Goal: Communication & Community: Answer question/provide support

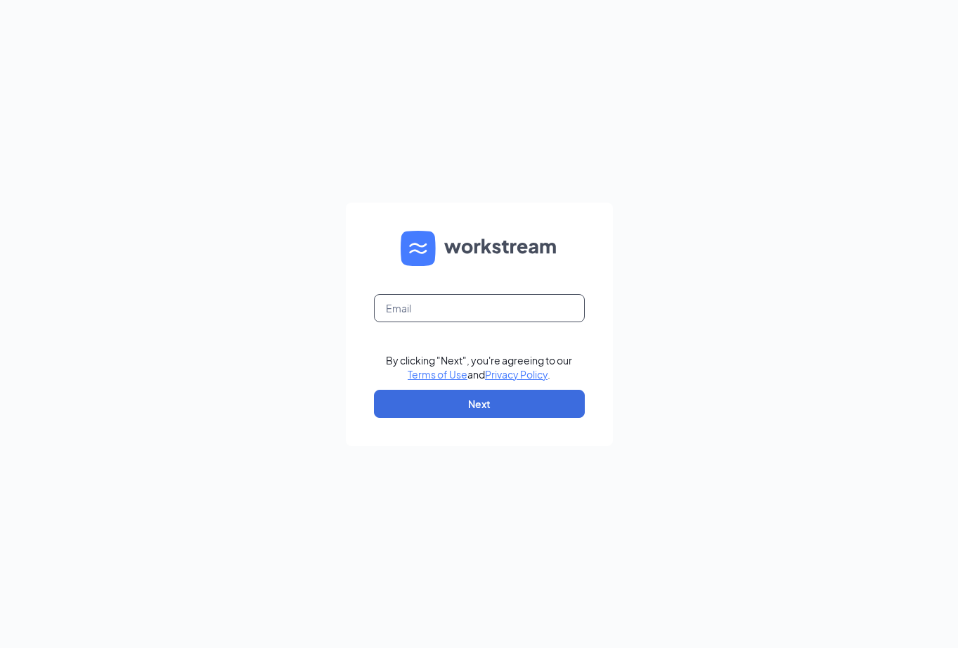
click at [496, 309] on input "text" at bounding box center [479, 308] width 211 height 28
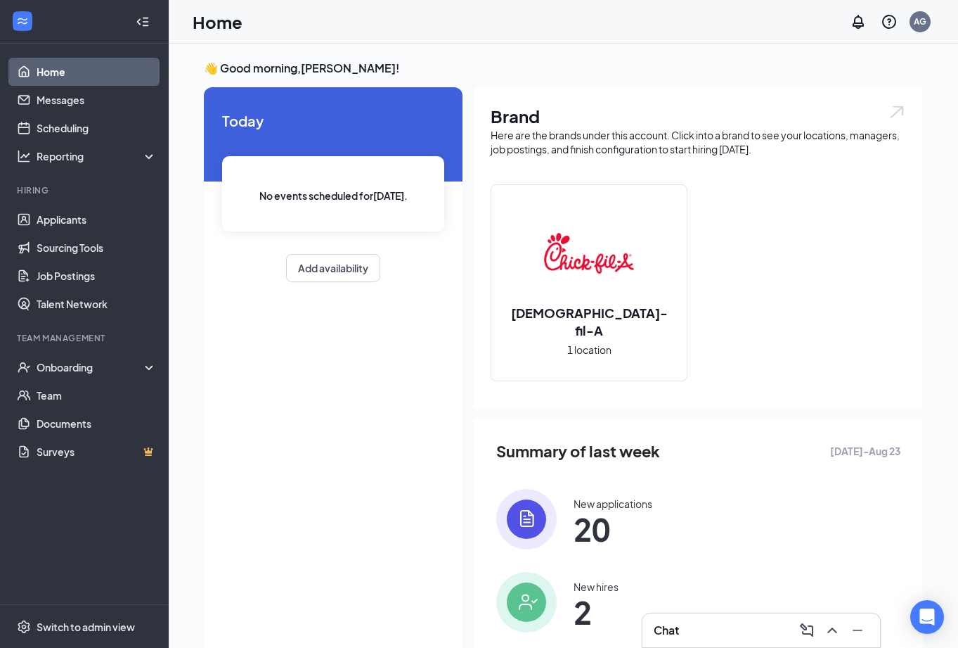
click at [665, 624] on h3 "Chat" at bounding box center [666, 629] width 25 height 15
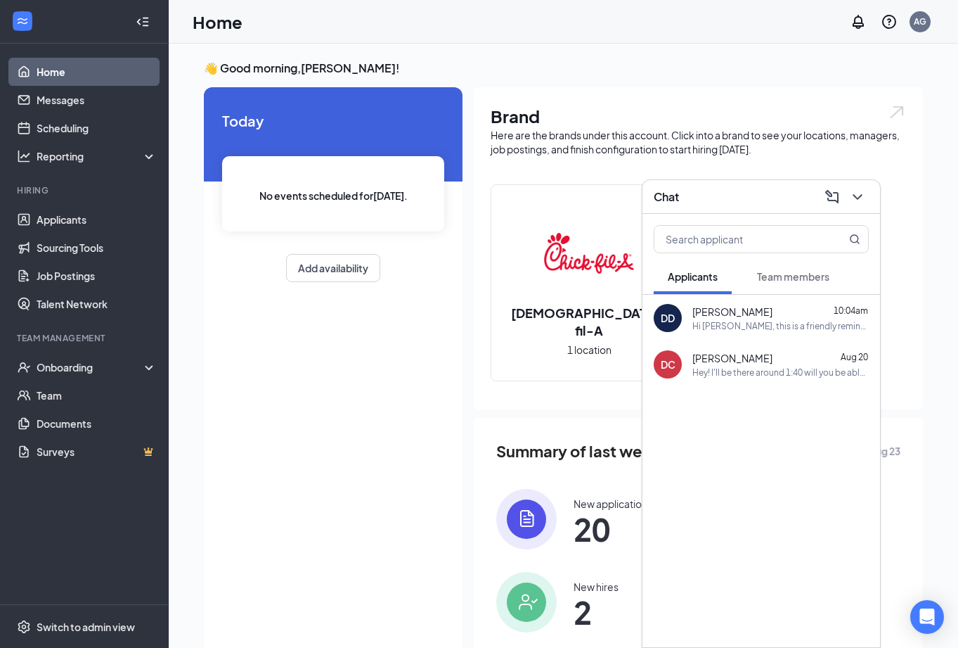
click at [787, 295] on div "DD [PERSON_NAME] 10:04am Hi [PERSON_NAME], this is a friendly reminder. Please …" at bounding box center [762, 318] width 238 height 46
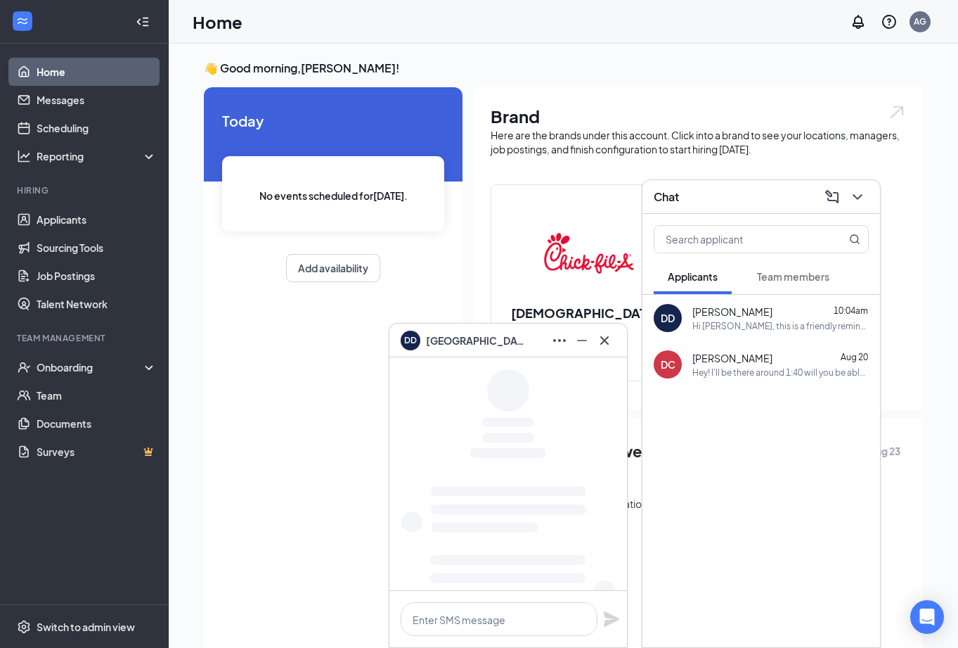
click at [787, 275] on span "Team members" at bounding box center [793, 276] width 72 height 13
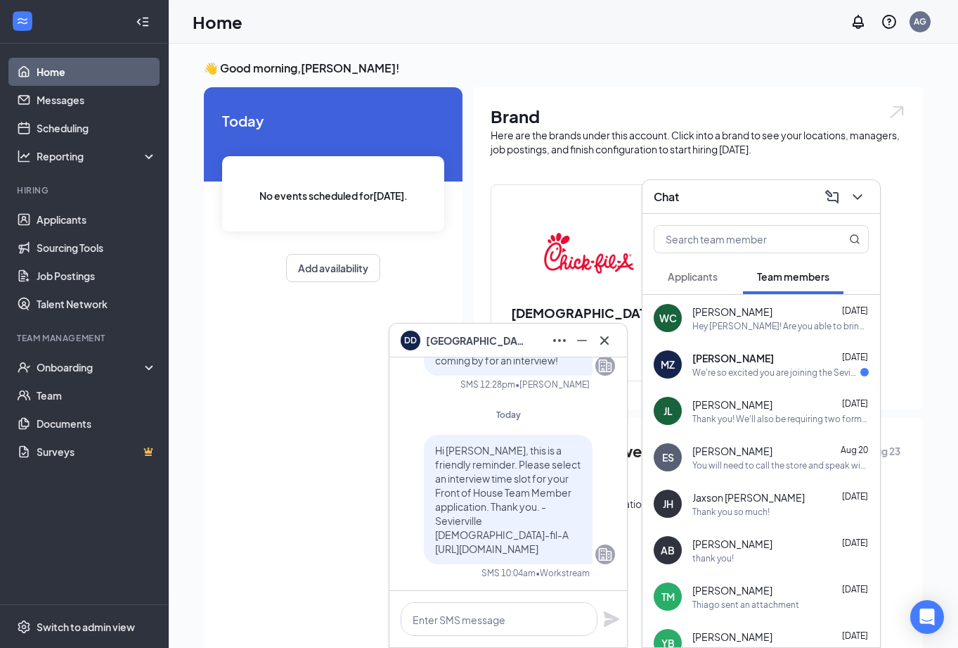
click at [747, 329] on div "Hey [PERSON_NAME]! Are you able to bring another form of ID? Both of the ones y…" at bounding box center [781, 326] width 176 height 12
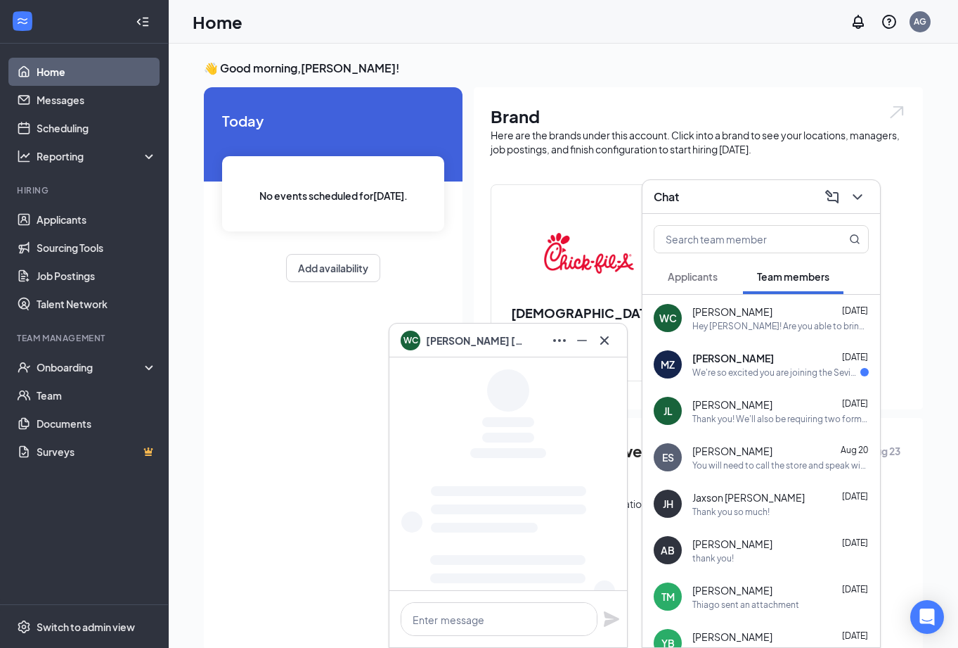
click at [738, 382] on div "MZ [PERSON_NAME] [DATE] We're so excited you are joining the Sevierville [DEMOG…" at bounding box center [762, 364] width 238 height 46
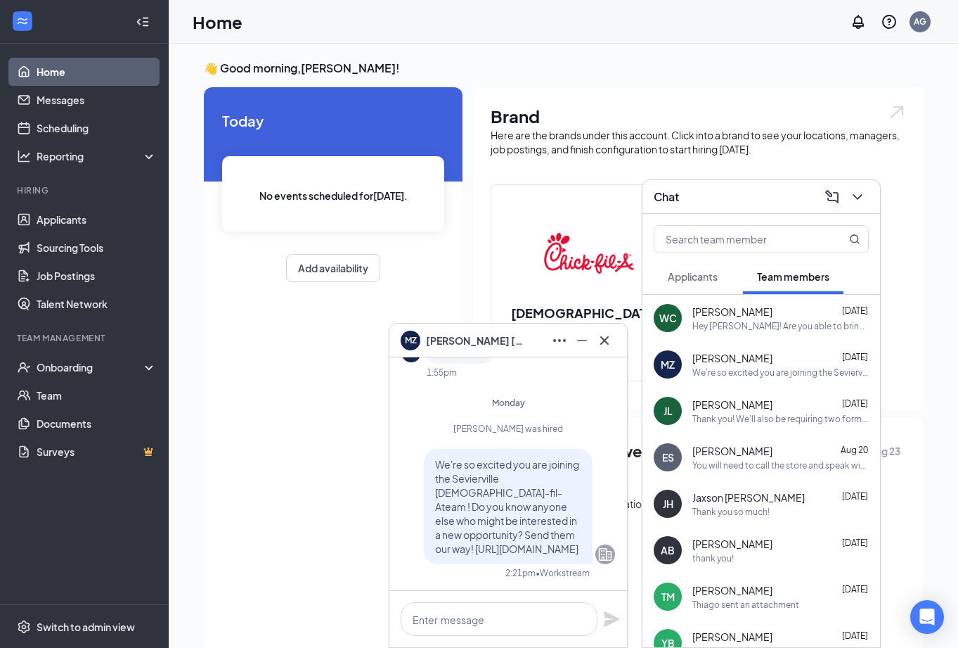
click at [747, 296] on div "WC [PERSON_NAME] [DATE] Hey [PERSON_NAME]! Are you able to bring another form o…" at bounding box center [762, 318] width 238 height 46
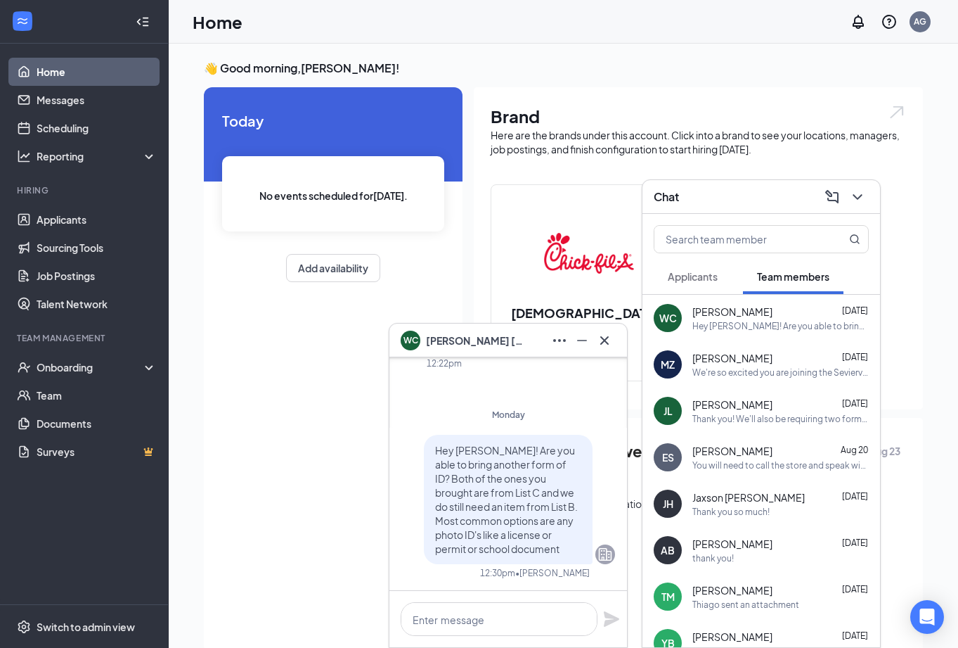
click at [735, 349] on div "MZ [PERSON_NAME] [DATE] We're so excited you are joining the Sevierville [DEMOG…" at bounding box center [762, 364] width 238 height 46
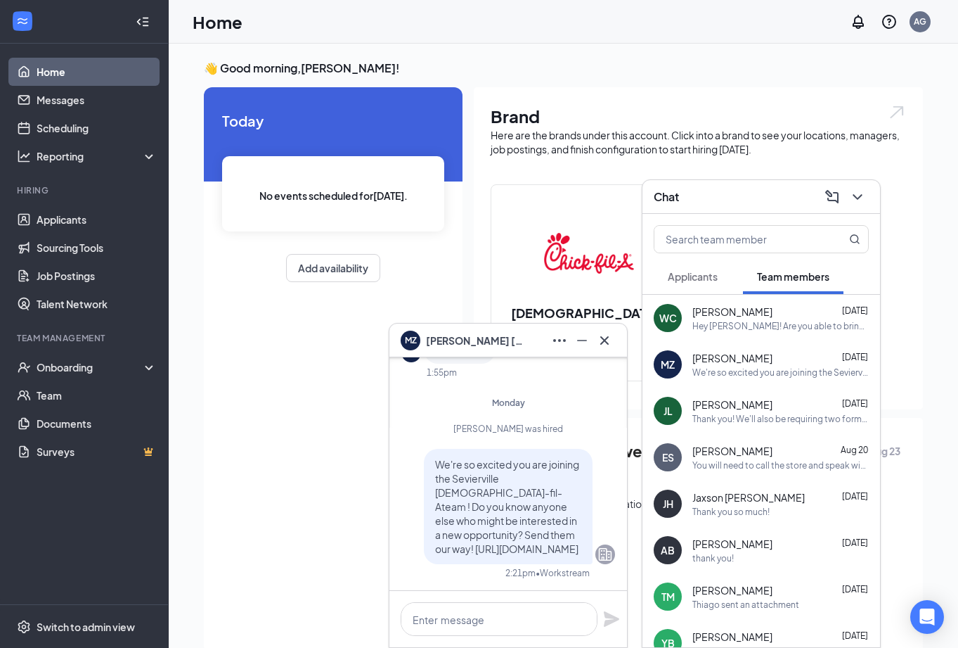
click at [802, 312] on div "[PERSON_NAME] [DATE]" at bounding box center [781, 311] width 176 height 14
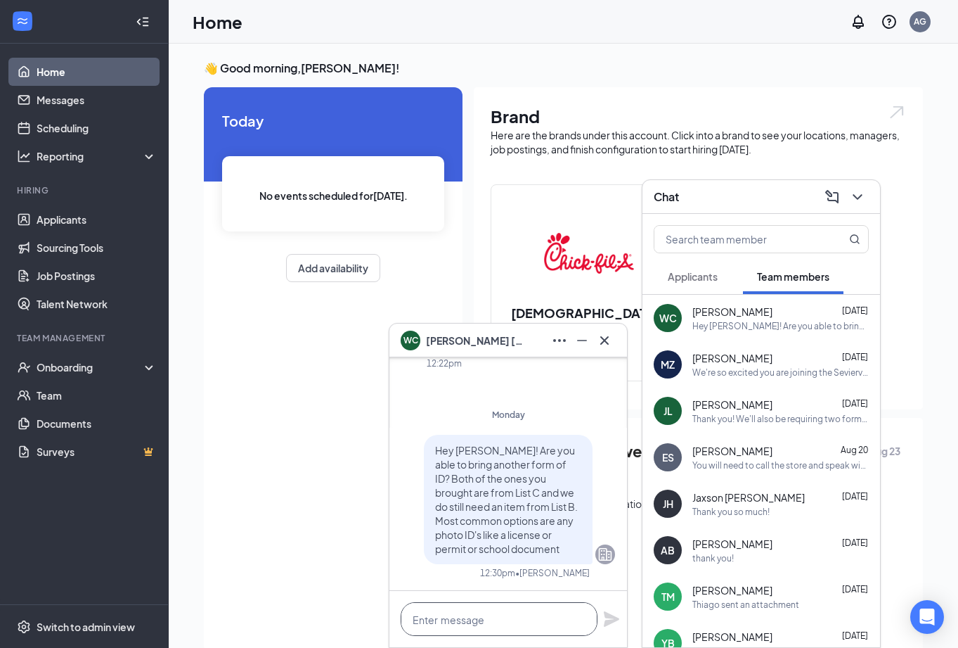
click at [492, 622] on textarea at bounding box center [499, 619] width 197 height 34
type textarea "H"
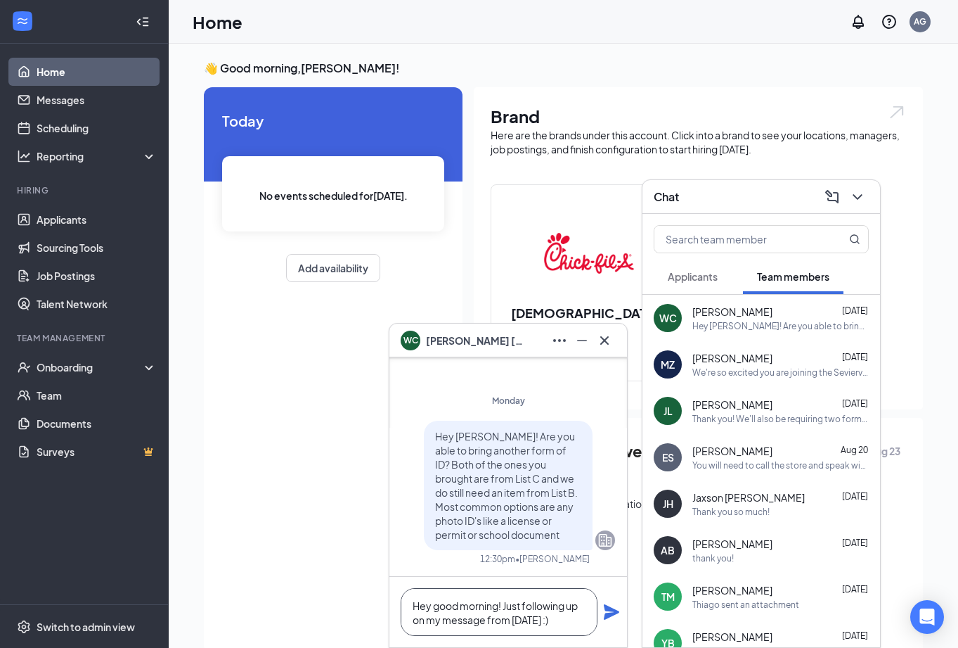
type textarea "Hey good morning! Just following up on my message from [DATE] :)"
click at [607, 606] on icon "Plane" at bounding box center [611, 611] width 15 height 15
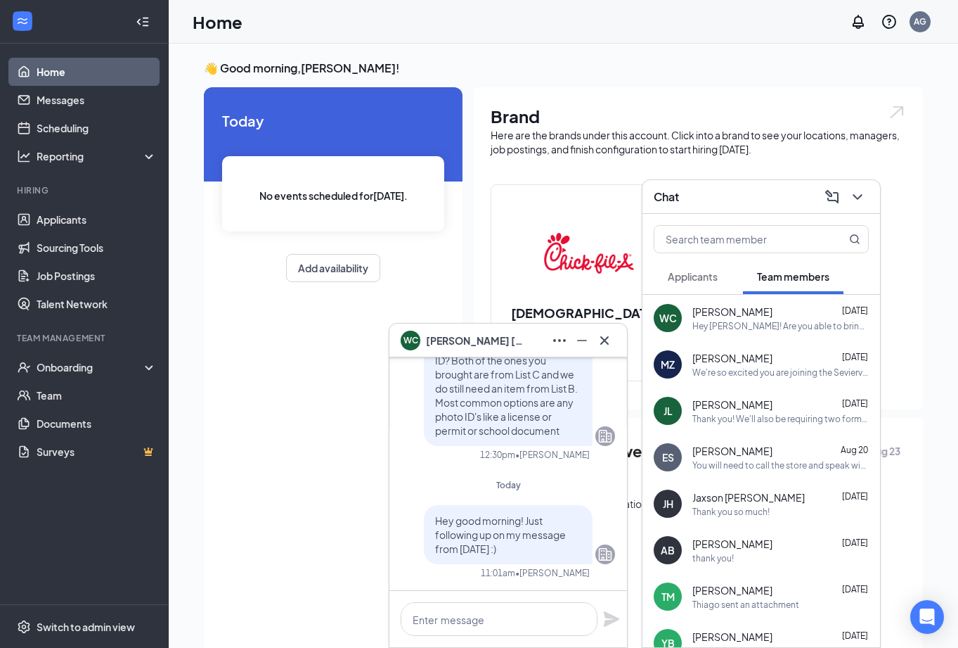
click at [610, 342] on icon "Cross" at bounding box center [604, 340] width 17 height 17
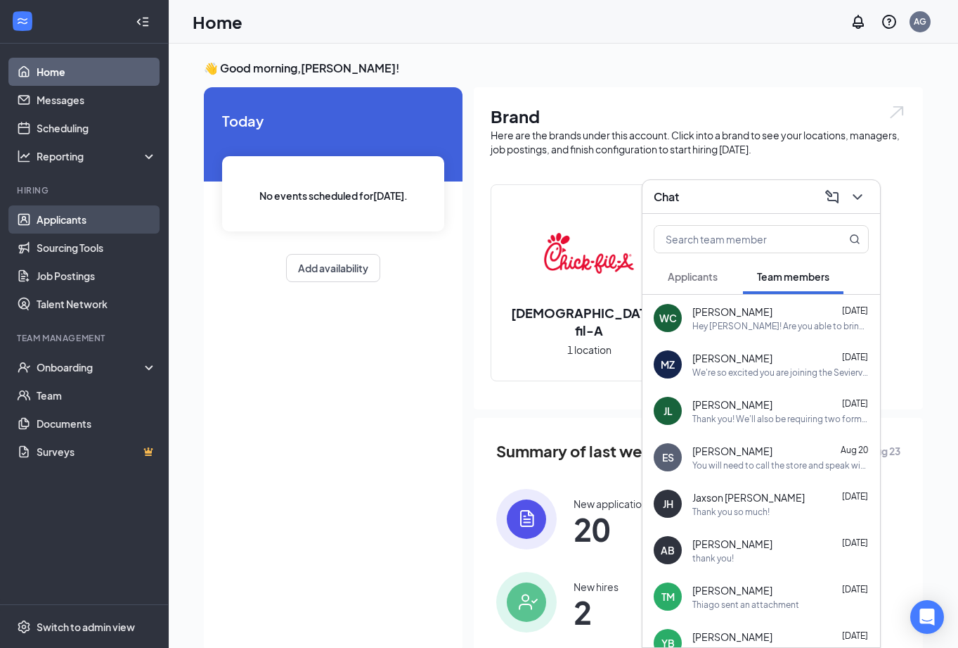
click at [75, 221] on link "Applicants" at bounding box center [97, 219] width 120 height 28
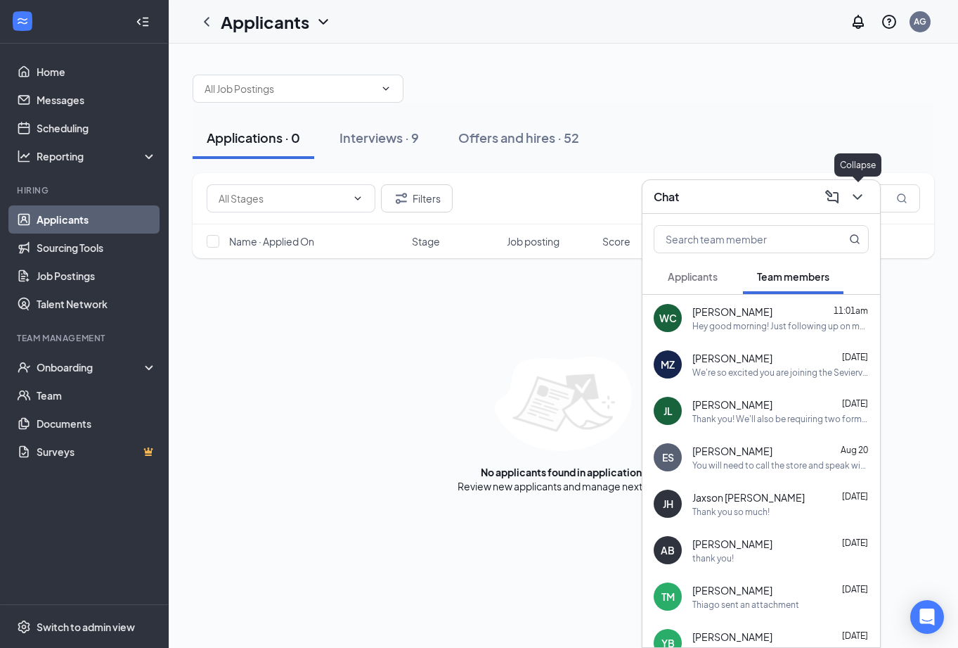
click at [863, 202] on icon "ChevronDown" at bounding box center [857, 196] width 17 height 17
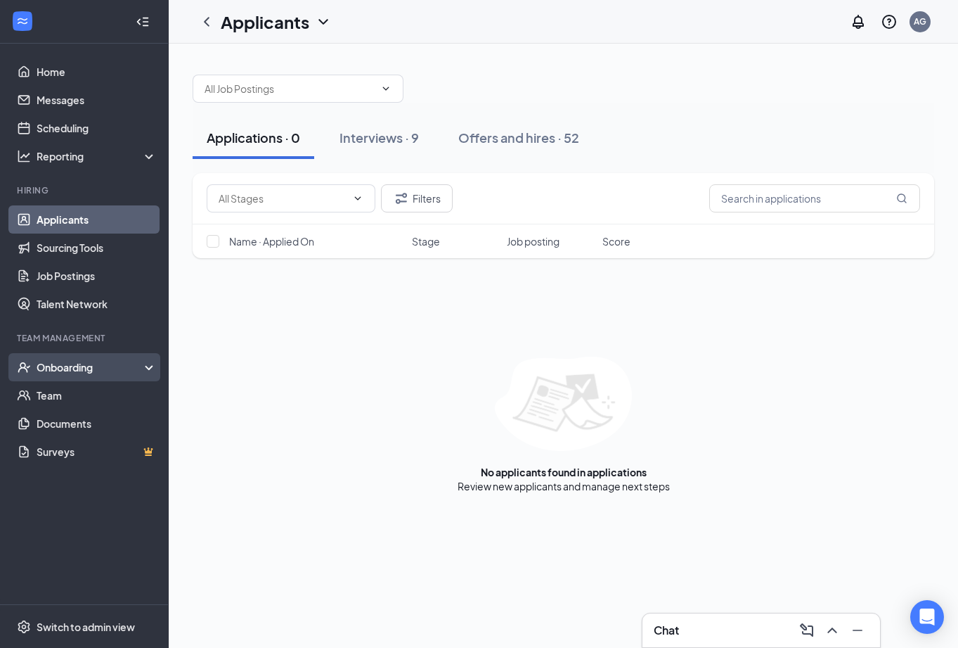
click at [58, 353] on div "Onboarding" at bounding box center [84, 367] width 169 height 28
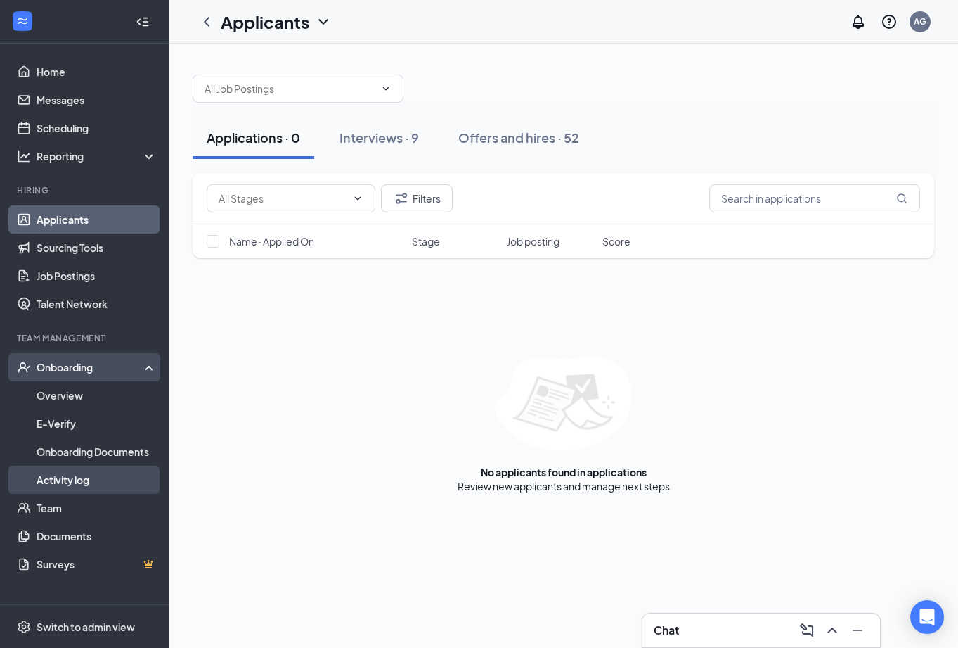
click at [89, 468] on link "Activity log" at bounding box center [97, 479] width 120 height 28
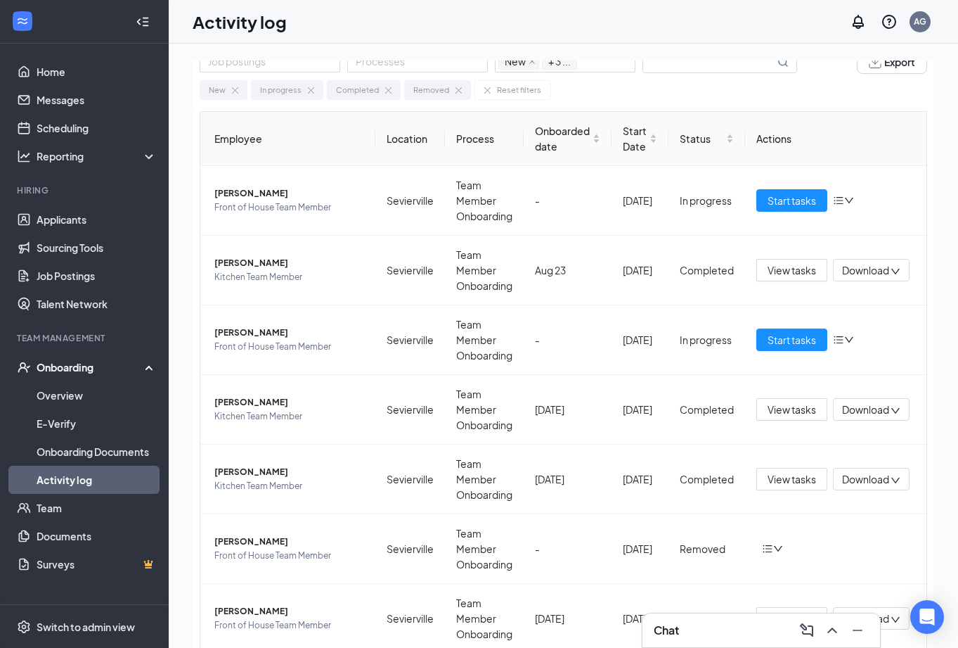
scroll to position [39, 0]
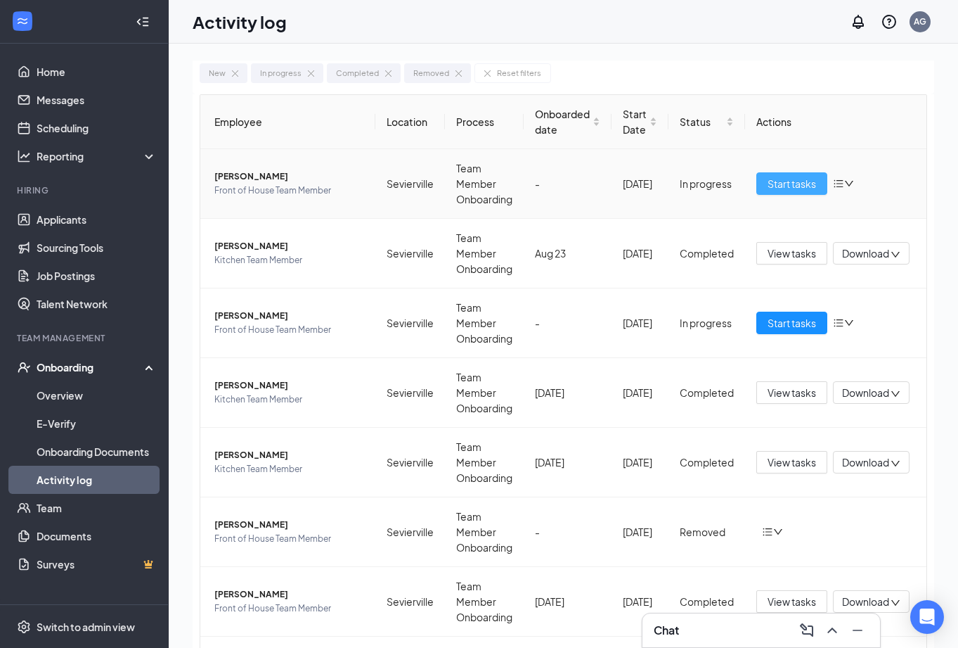
click at [799, 181] on span "Start tasks" at bounding box center [792, 183] width 49 height 15
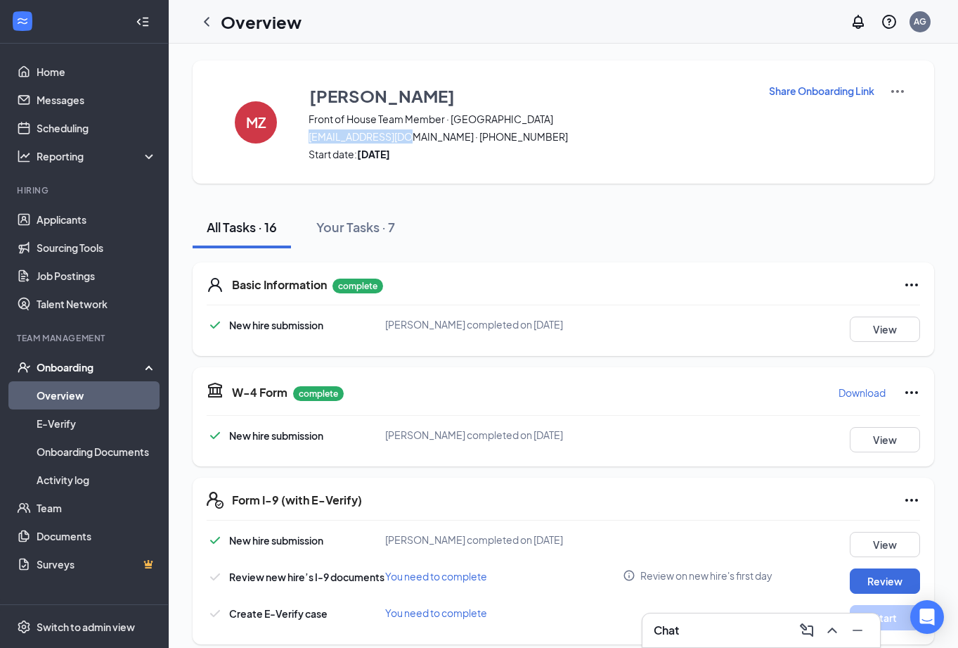
drag, startPoint x: 410, startPoint y: 136, endPoint x: 307, endPoint y: 136, distance: 103.4
click at [307, 136] on div "MZ [PERSON_NAME] Front of House Team Member · Sevierville [EMAIL_ADDRESS][DOMAI…" at bounding box center [564, 121] width 742 height 123
copy span "[EMAIL_ADDRESS][DOMAIN_NAME]"
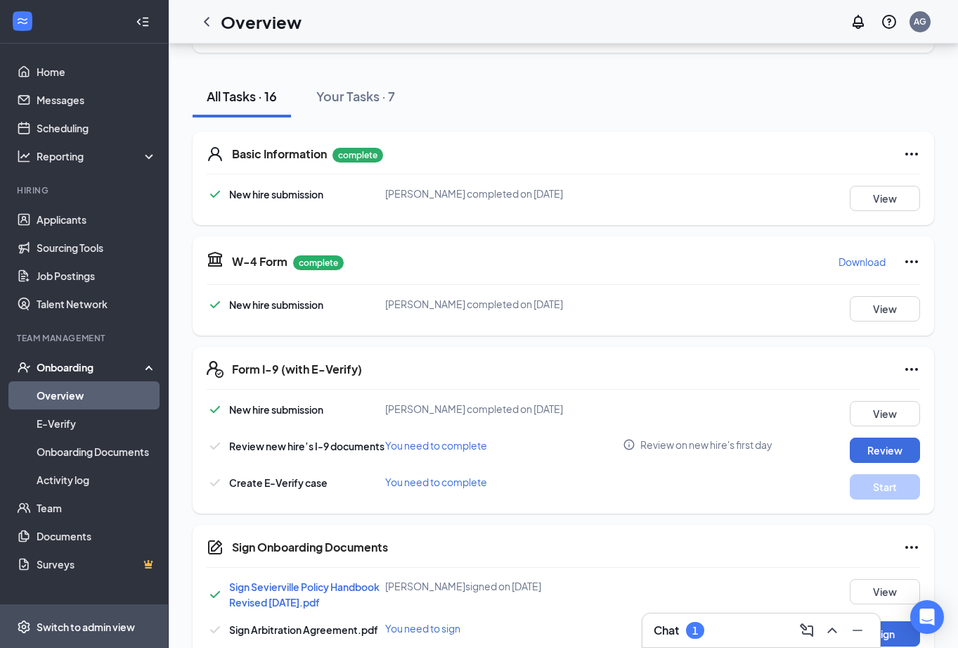
scroll to position [130, 0]
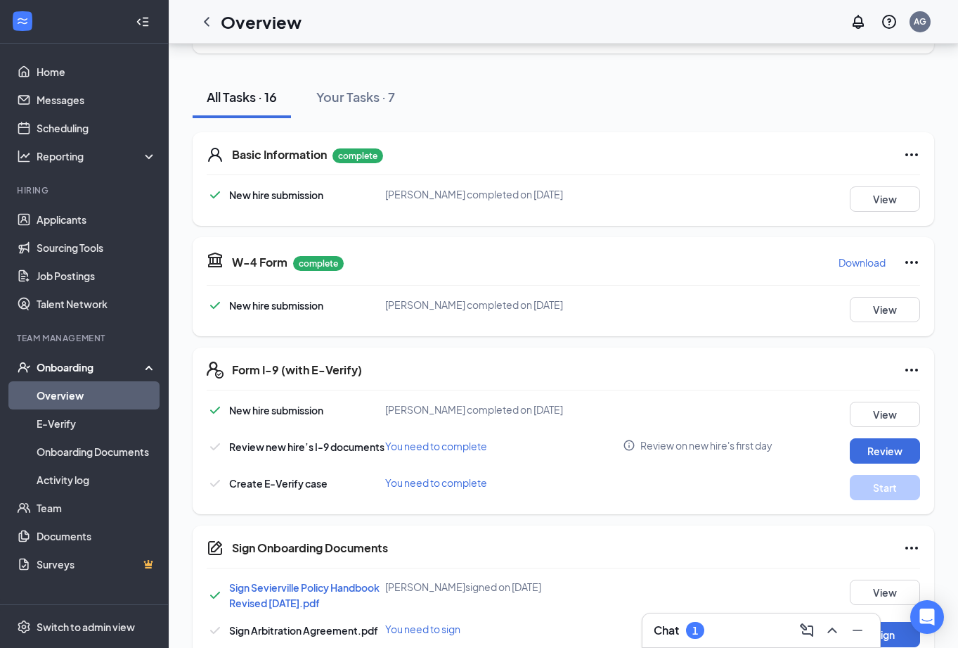
click at [742, 617] on div "Chat 1" at bounding box center [762, 630] width 238 height 34
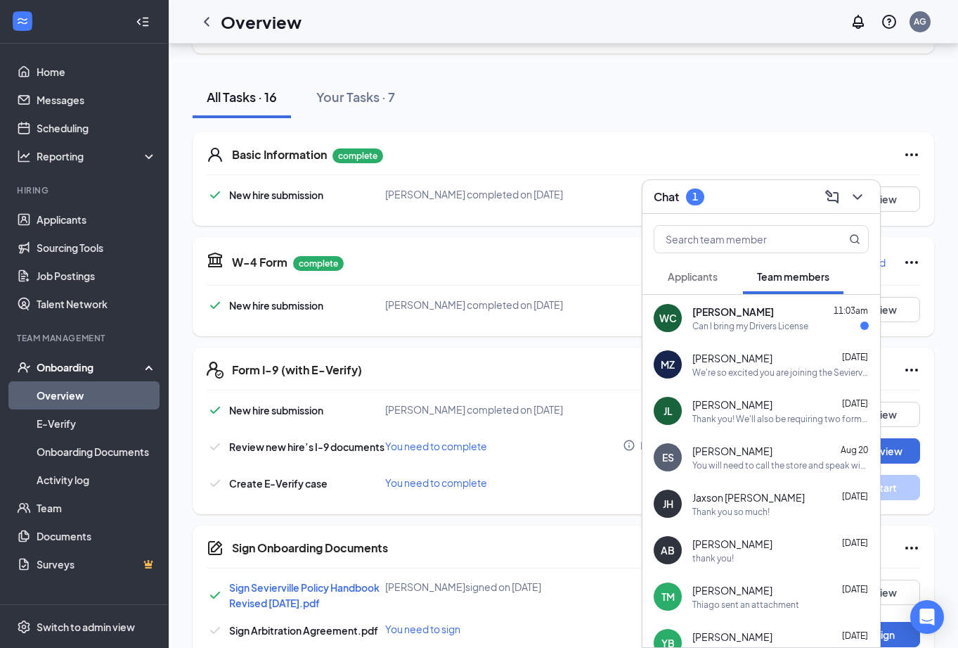
click at [777, 320] on div "Can I bring my Drivers License" at bounding box center [751, 326] width 116 height 12
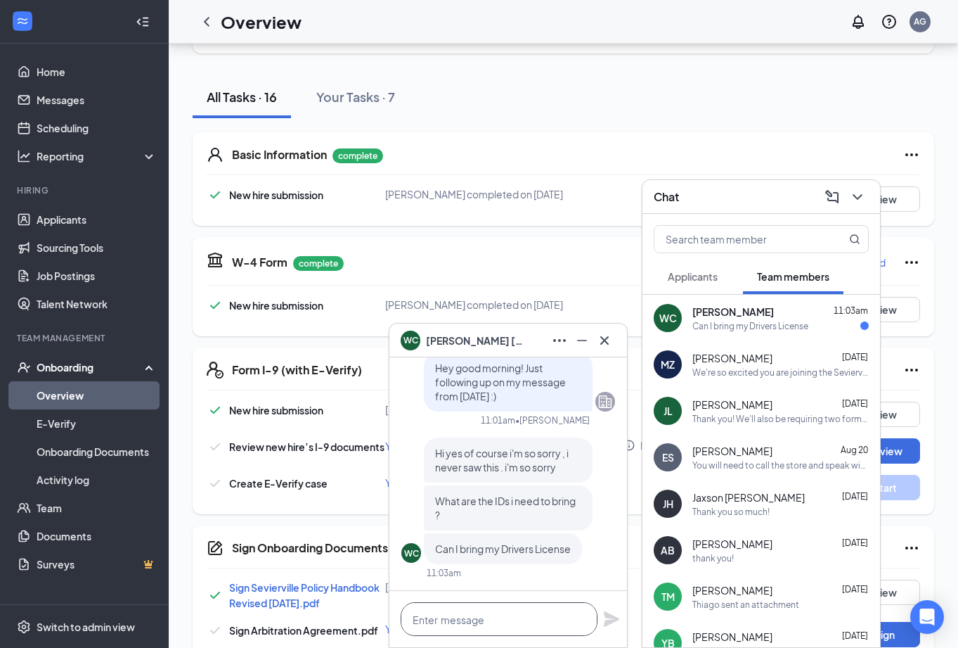
click at [518, 613] on textarea at bounding box center [499, 619] width 197 height 34
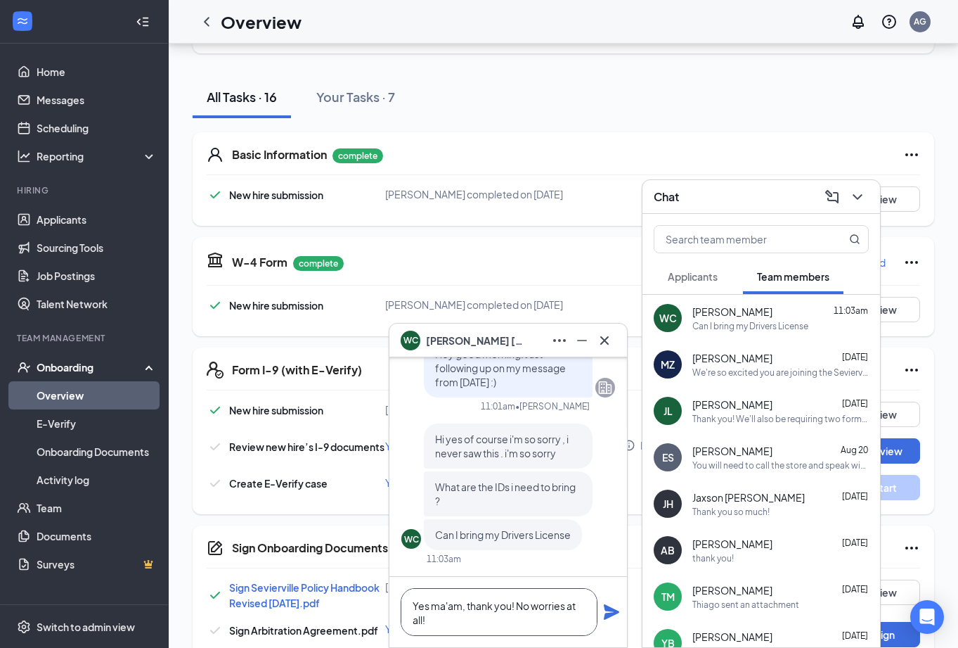
type textarea "Yes ma'am, thank you! No worries at all!"
click at [606, 610] on icon "Plane" at bounding box center [611, 611] width 15 height 15
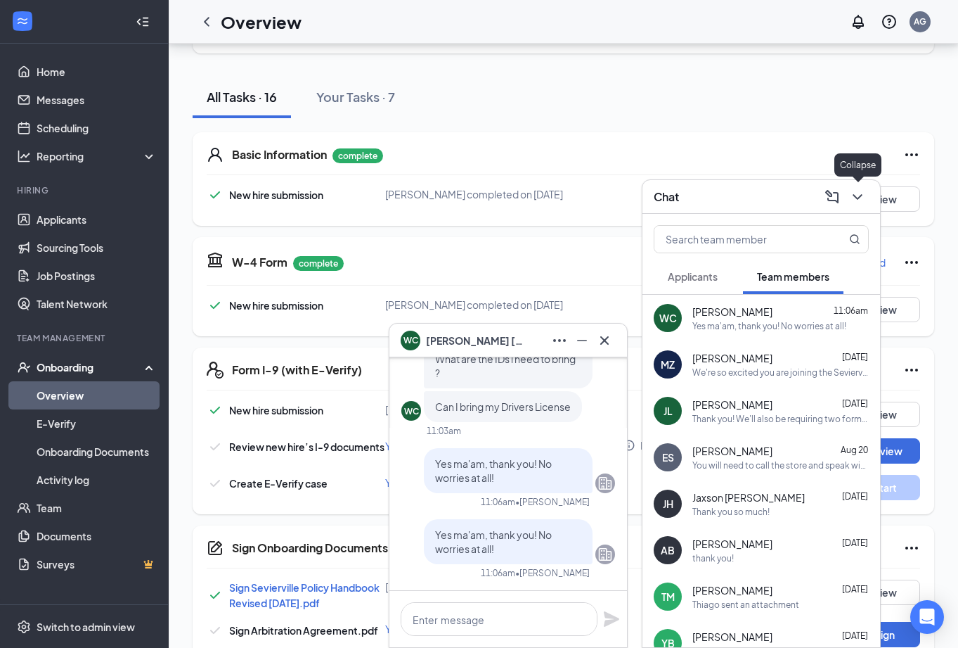
click at [861, 190] on icon "ChevronDown" at bounding box center [857, 196] width 17 height 17
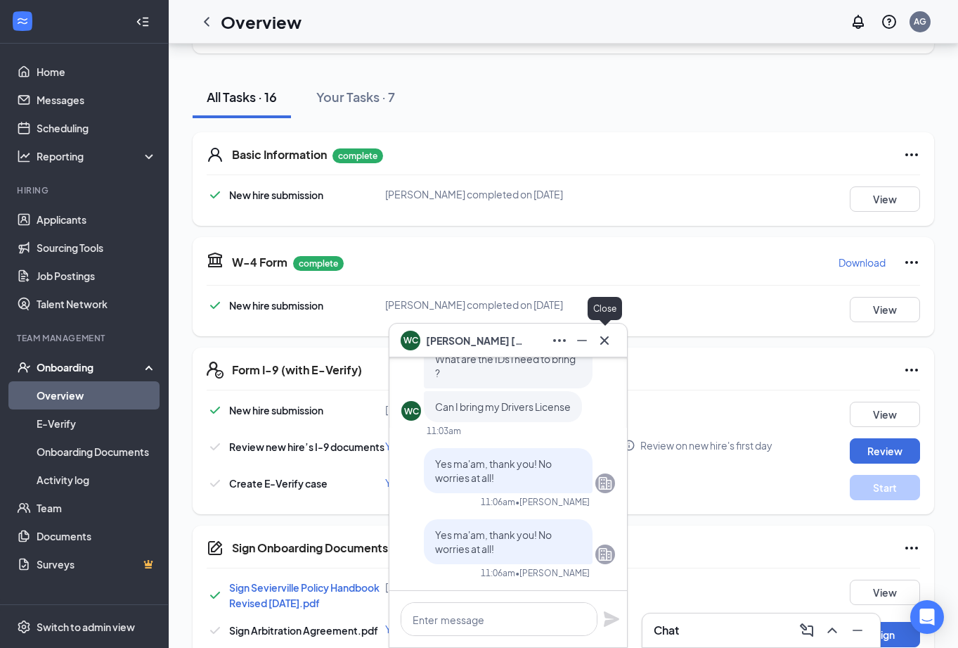
click at [603, 342] on icon "Cross" at bounding box center [604, 339] width 8 height 8
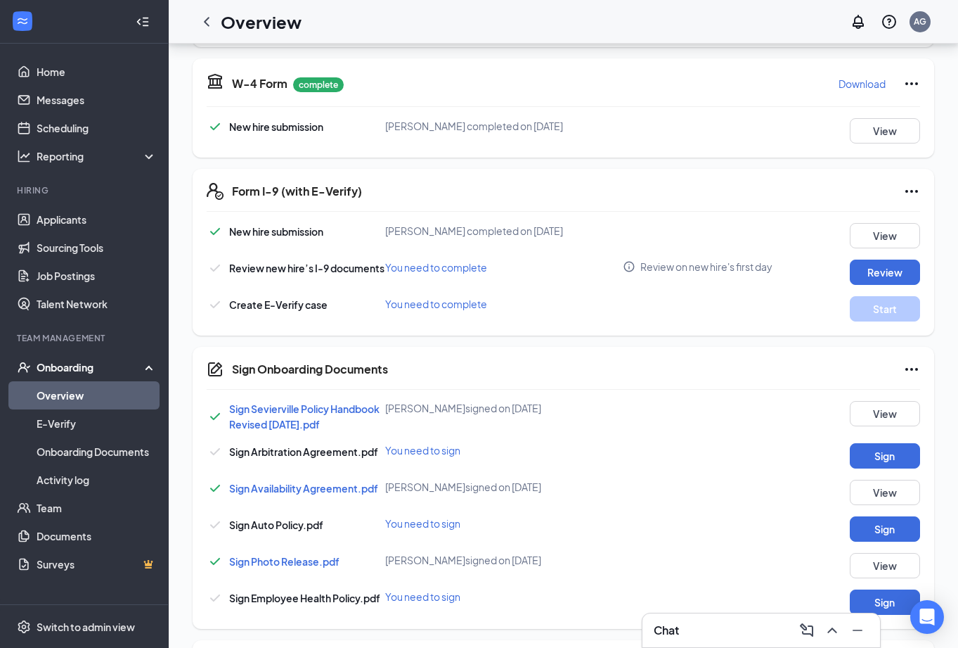
scroll to position [436, 0]
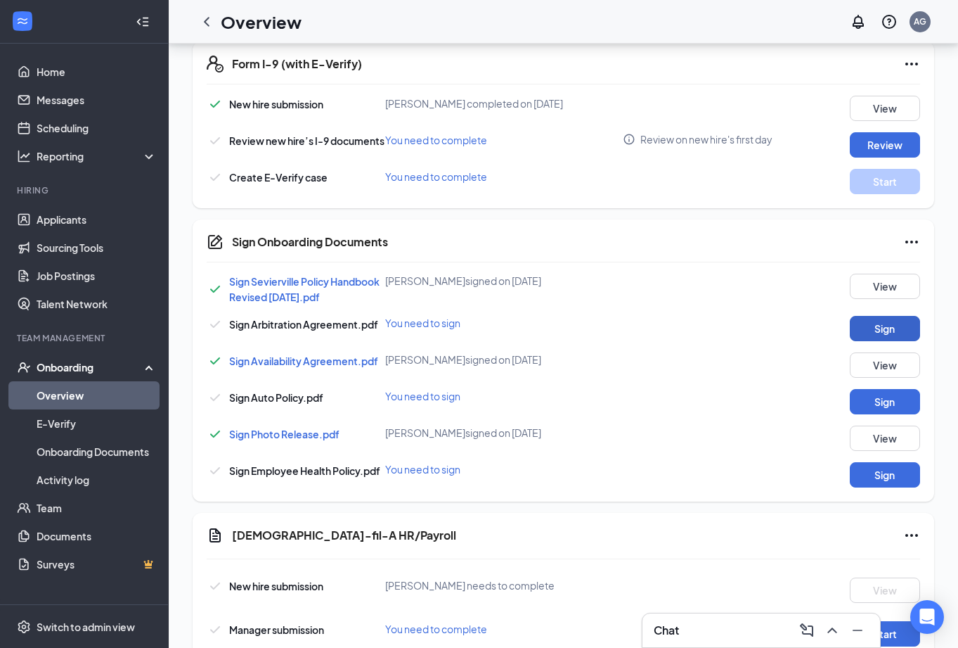
click at [903, 338] on button "Sign" at bounding box center [885, 328] width 70 height 25
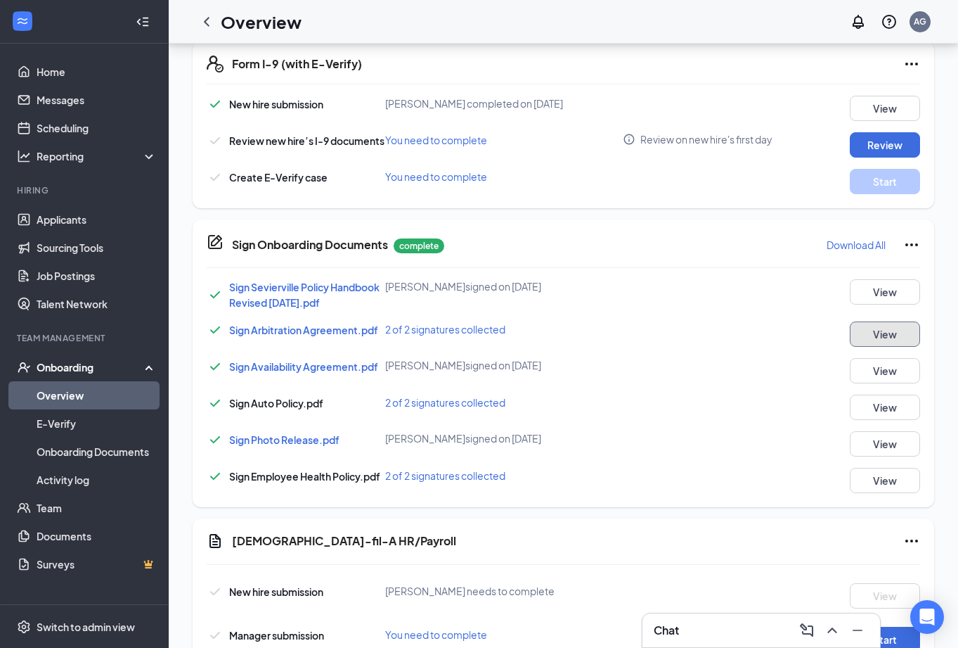
scroll to position [733, 0]
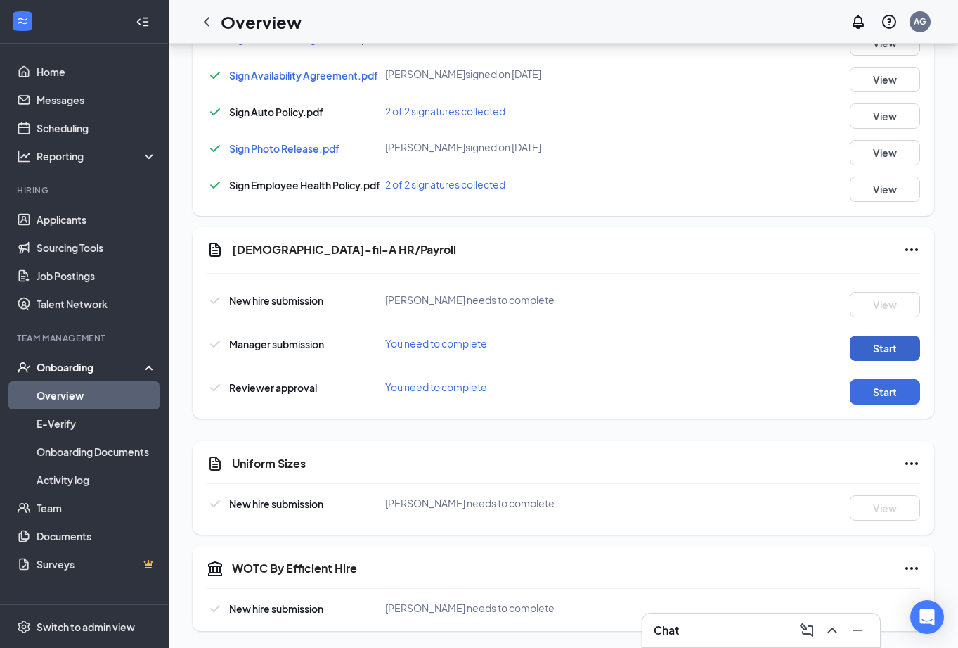
click at [895, 344] on button "Start" at bounding box center [885, 347] width 70 height 25
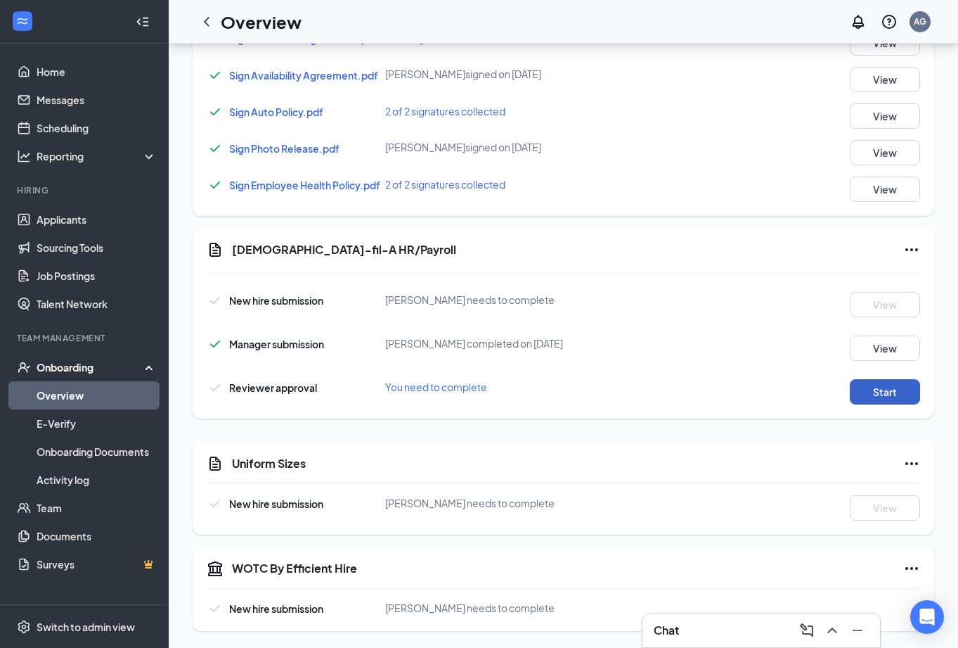
click at [870, 385] on button "Start" at bounding box center [885, 391] width 70 height 25
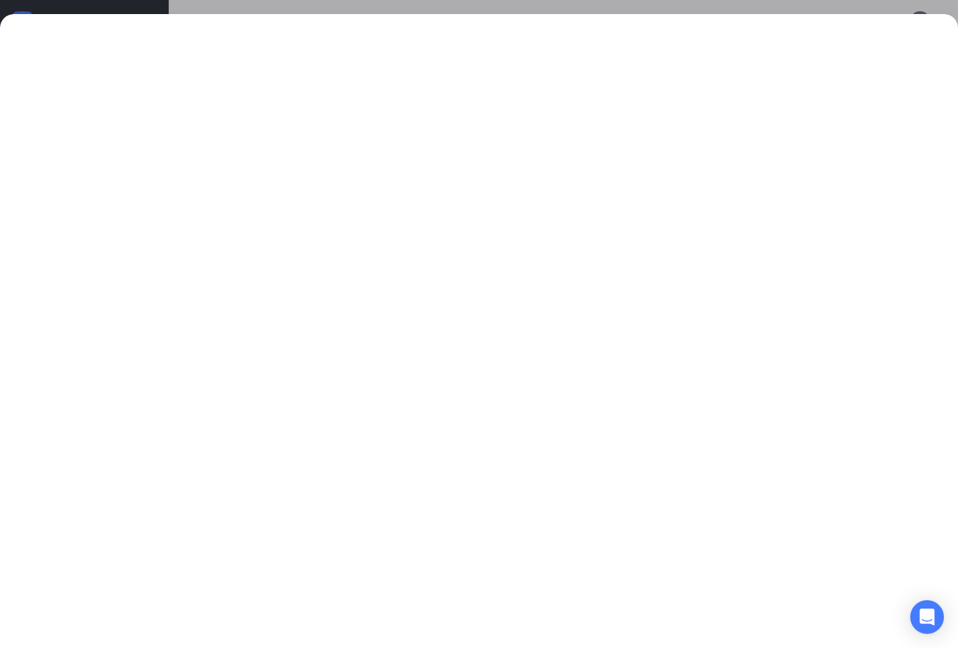
click at [849, 6] on div at bounding box center [479, 324] width 958 height 648
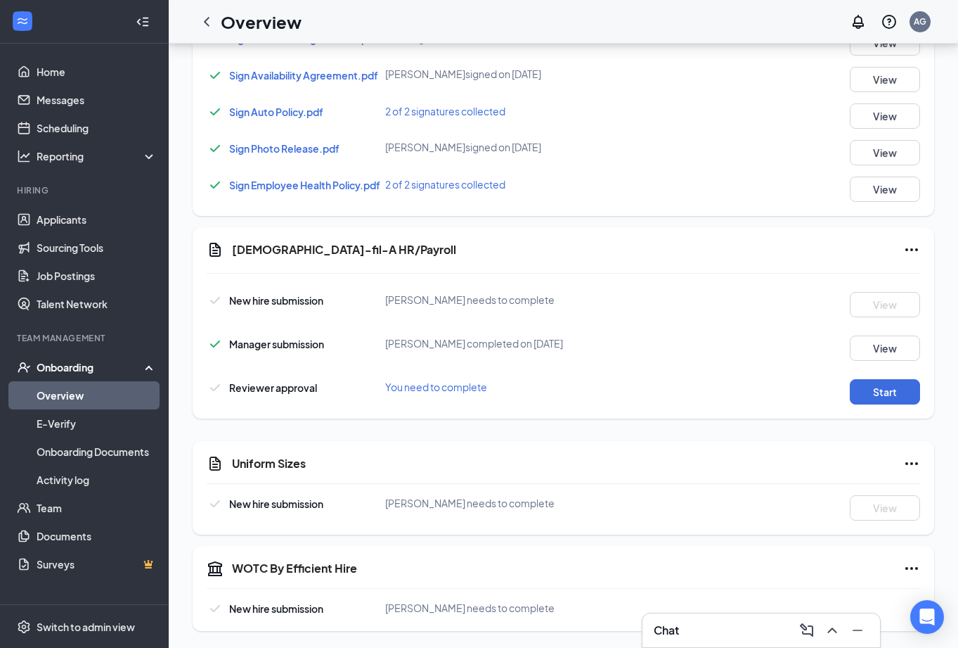
click at [849, 6] on div "Overview AG" at bounding box center [564, 22] width 790 height 44
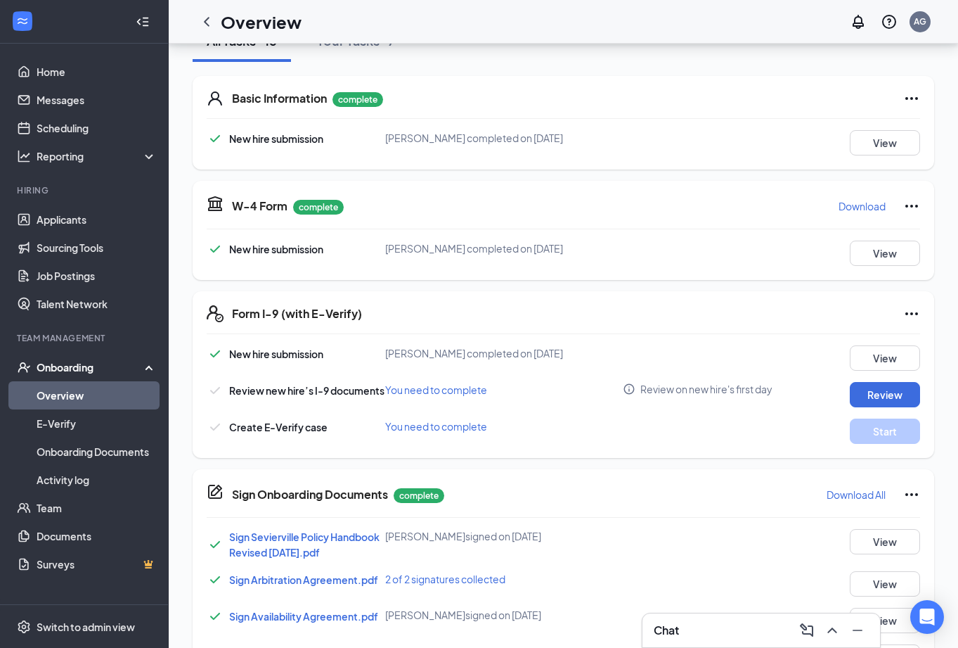
scroll to position [182, 0]
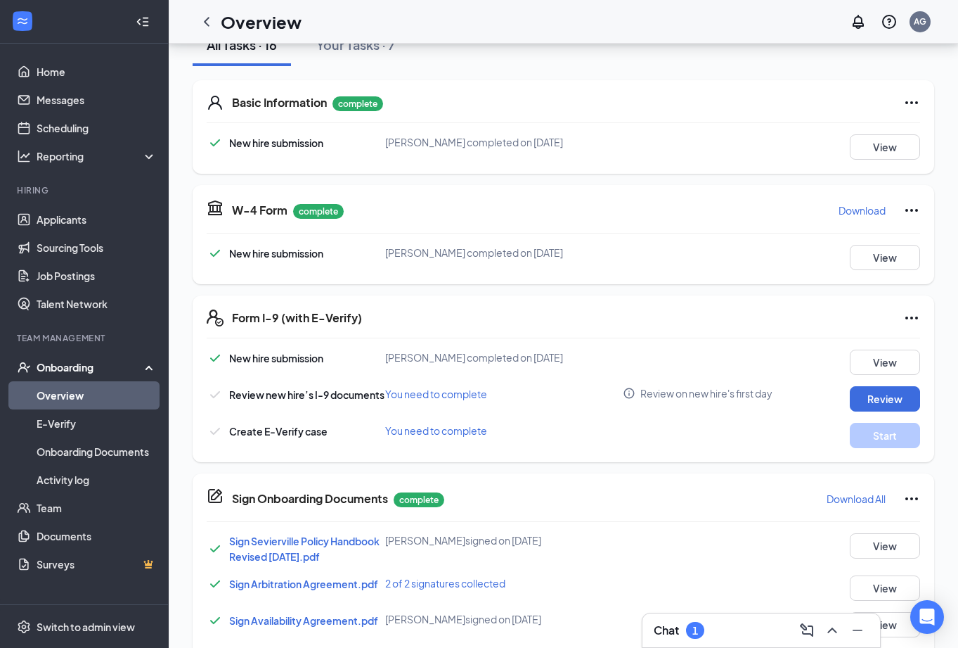
click at [759, 639] on div "Chat 1" at bounding box center [761, 630] width 215 height 22
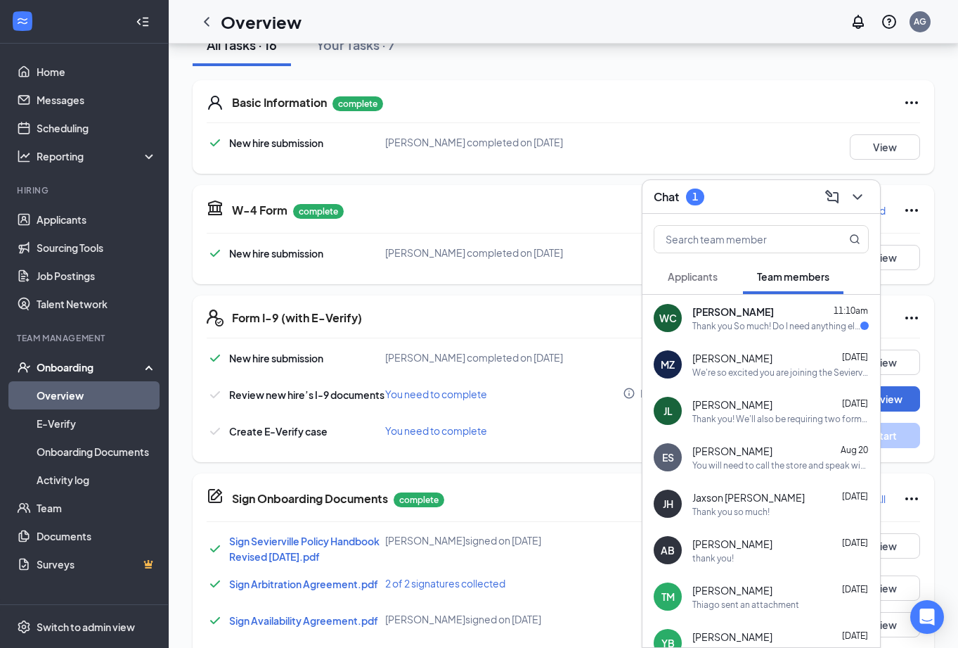
click at [745, 326] on div "Thank you So much! Do I need anything else?" at bounding box center [777, 326] width 168 height 12
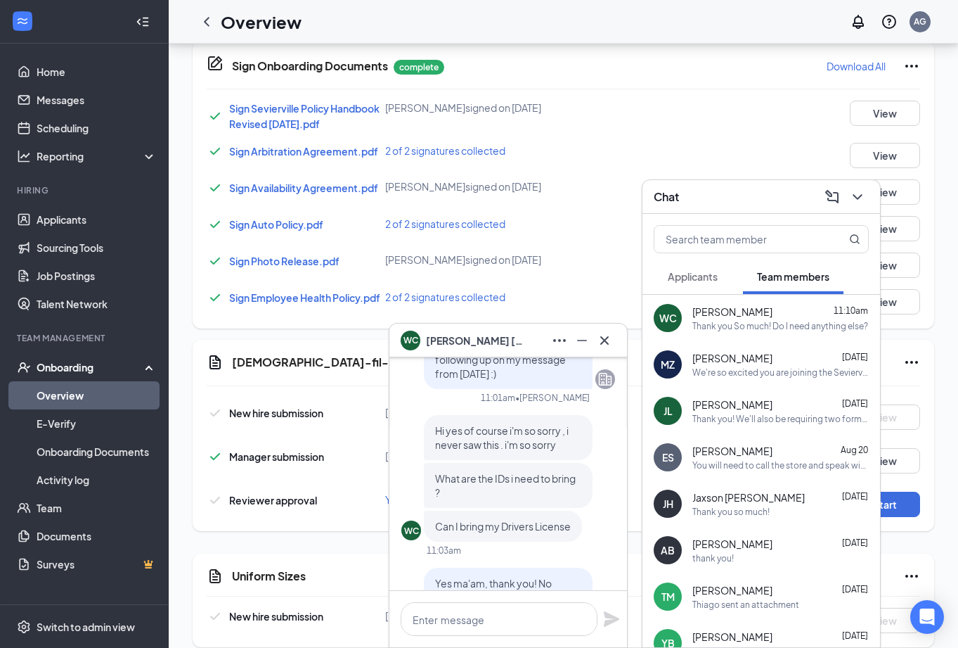
scroll to position [0, 0]
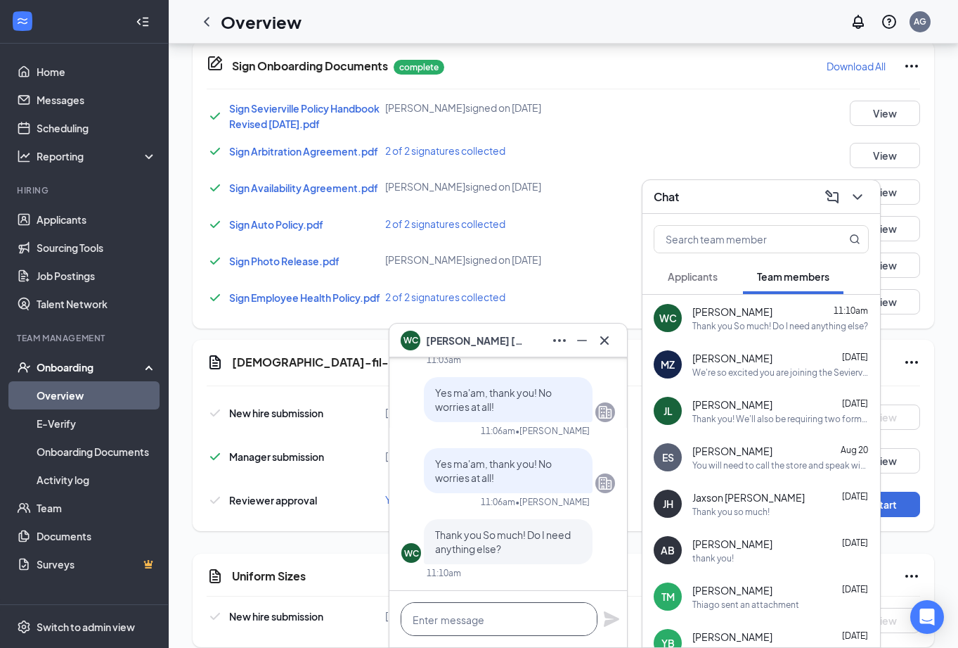
click at [506, 610] on textarea at bounding box center [499, 619] width 197 height 34
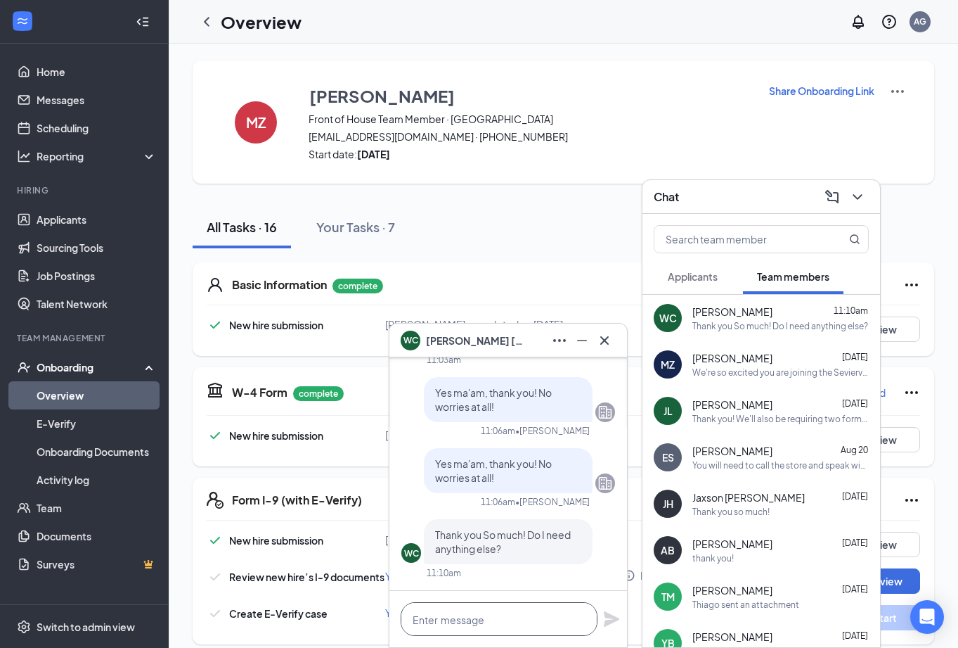
click at [455, 631] on textarea at bounding box center [499, 619] width 197 height 34
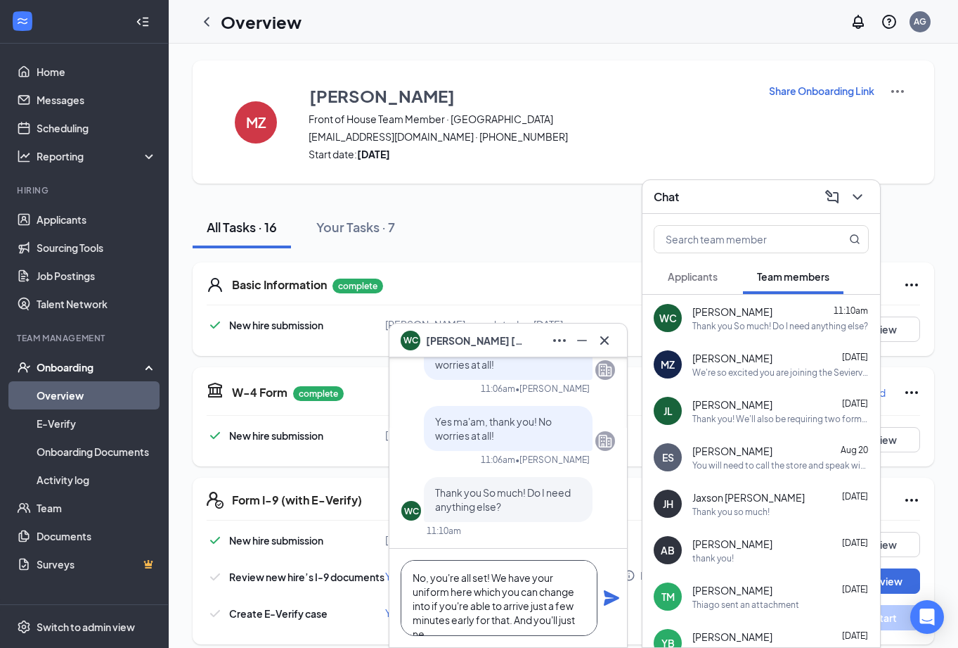
scroll to position [14, 0]
click at [439, 617] on textarea "No, you're all set! We have your uniform here which you can change into if you'…" at bounding box center [499, 598] width 197 height 76
click at [574, 607] on textarea "No, you're all set! We have your uniform here which you can change into if you'…" at bounding box center [499, 598] width 197 height 76
click at [579, 623] on textarea "No, you're all set! We have your uniform here which you can change into if you'…" at bounding box center [499, 598] width 197 height 76
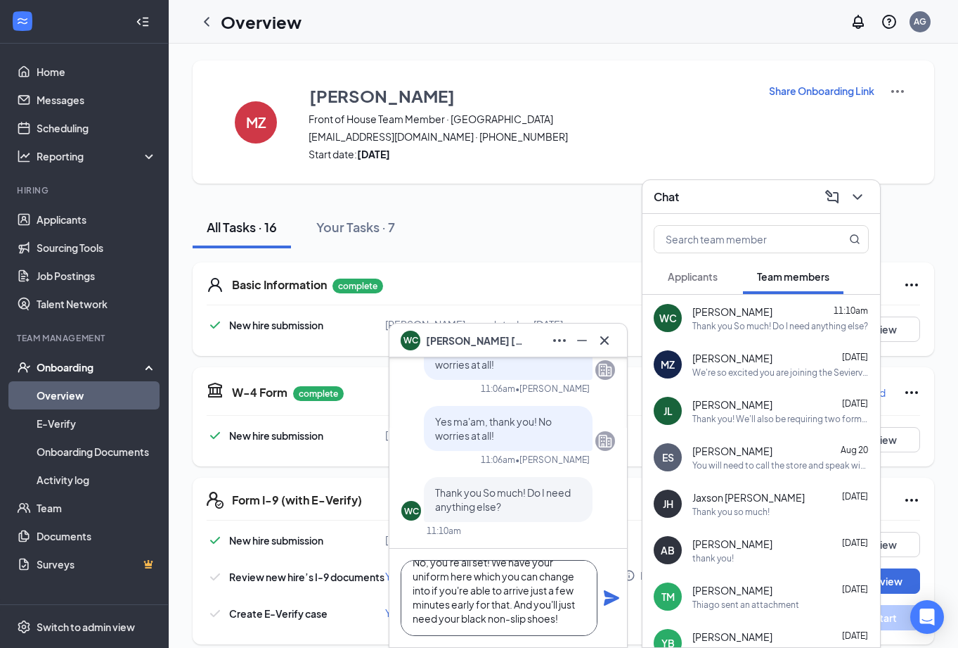
click at [438, 614] on textarea "No, you're all set! We have your uniform here which you can change into if you'…" at bounding box center [499, 598] width 197 height 76
type textarea "No, you're all set! We have your uniform here which you can change into if you'…"
click at [605, 592] on icon "Plane" at bounding box center [611, 597] width 15 height 15
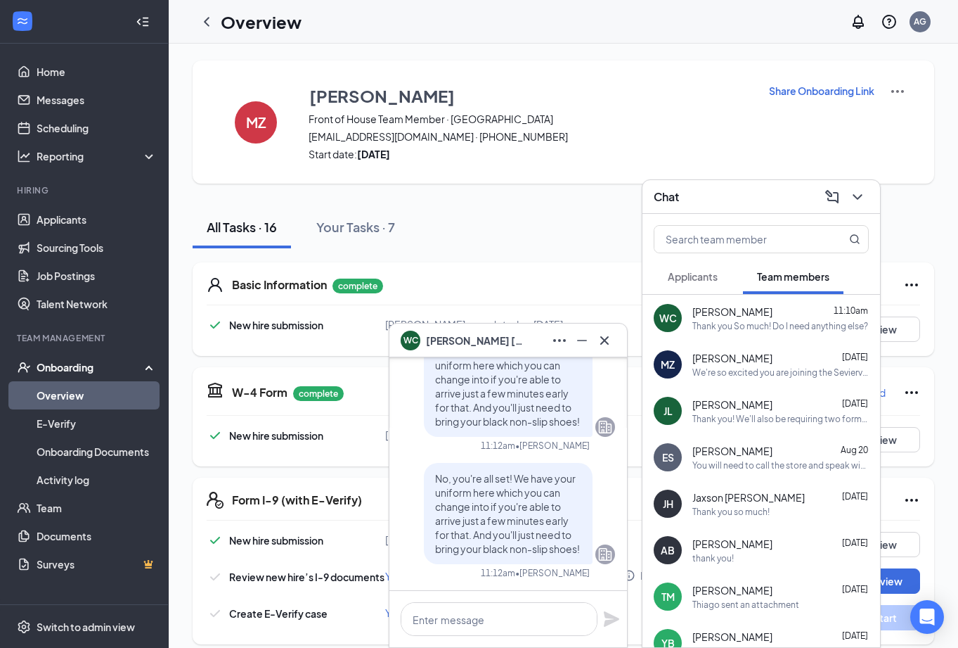
scroll to position [11, 0]
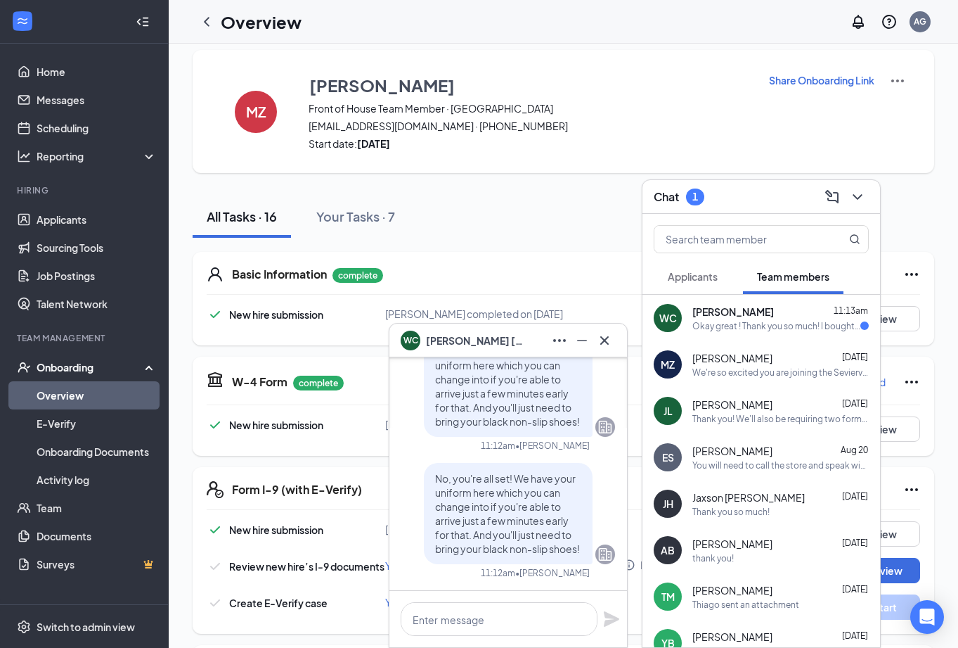
click at [813, 321] on div "Okay great ! Thank you so much! I bought black non slip sketchers for work! I w…" at bounding box center [777, 326] width 168 height 12
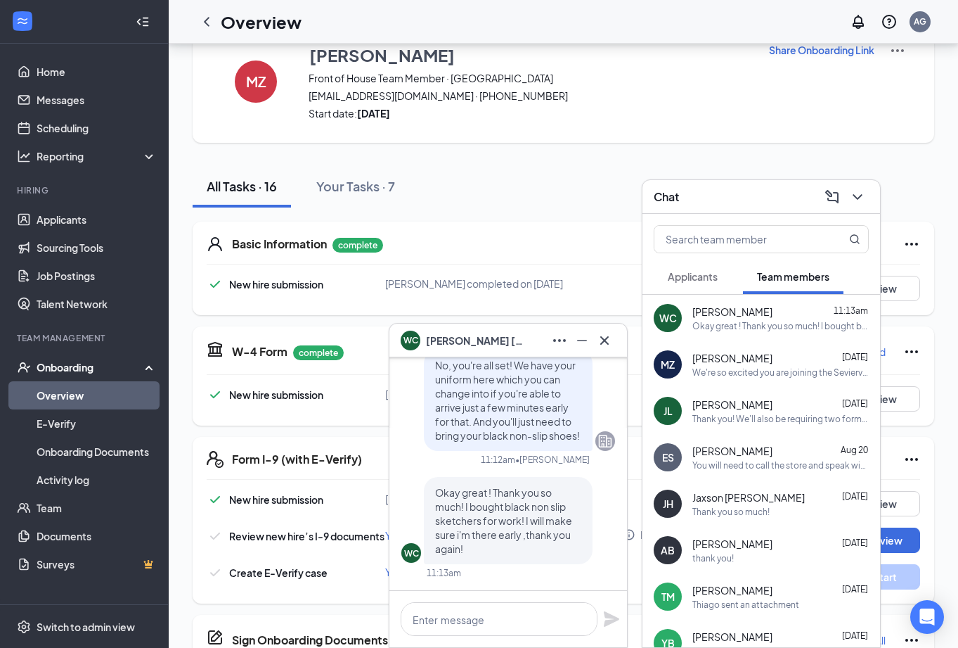
scroll to position [45, 0]
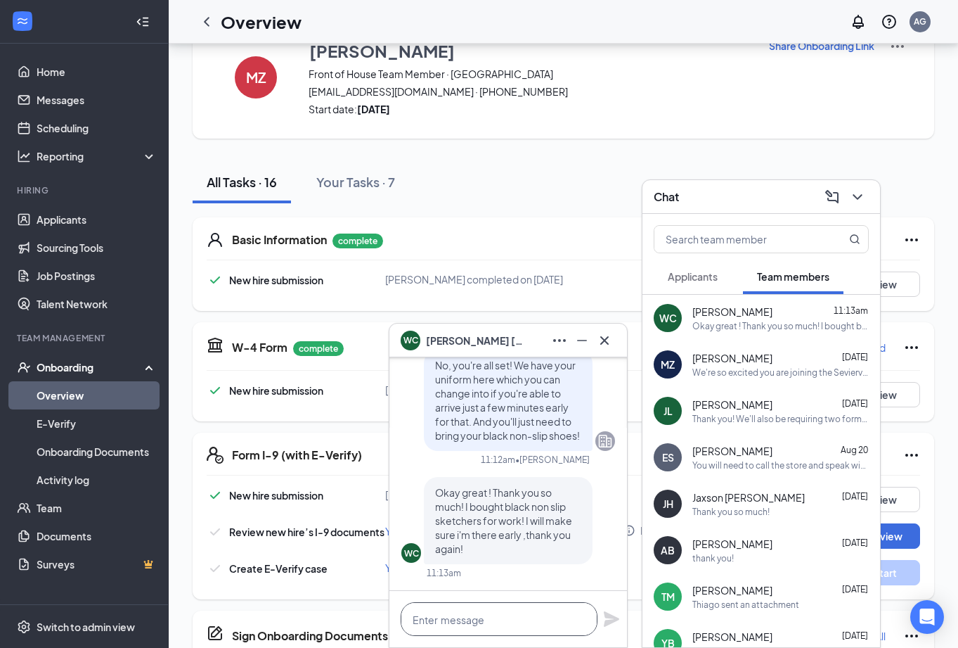
click at [521, 619] on textarea at bounding box center [499, 619] width 197 height 34
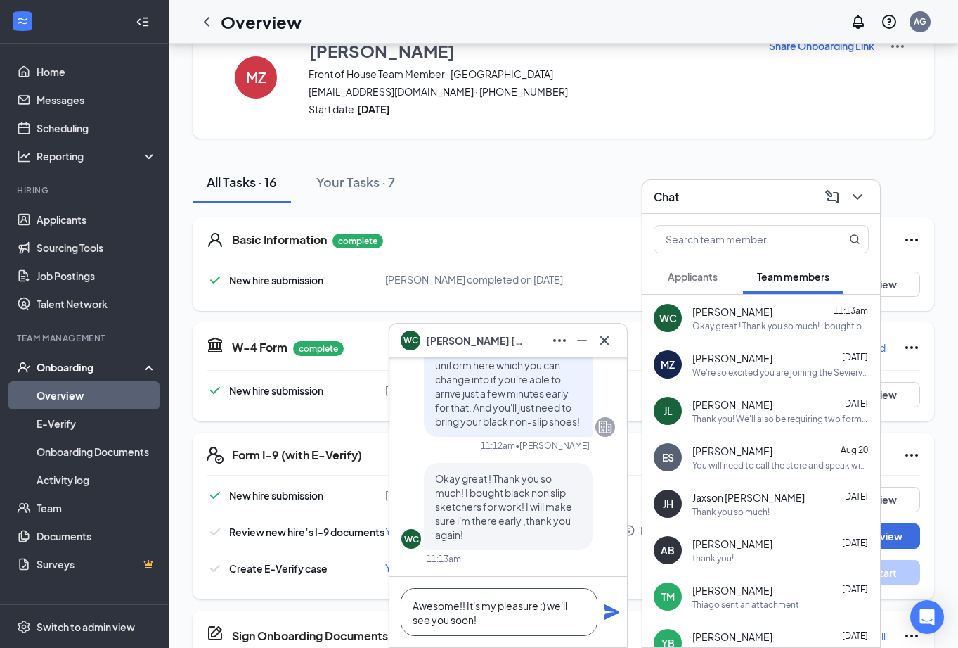
type textarea "Awesome!! It's my pleasure :) we'll see you soon!"
click at [614, 614] on icon "Plane" at bounding box center [611, 611] width 15 height 15
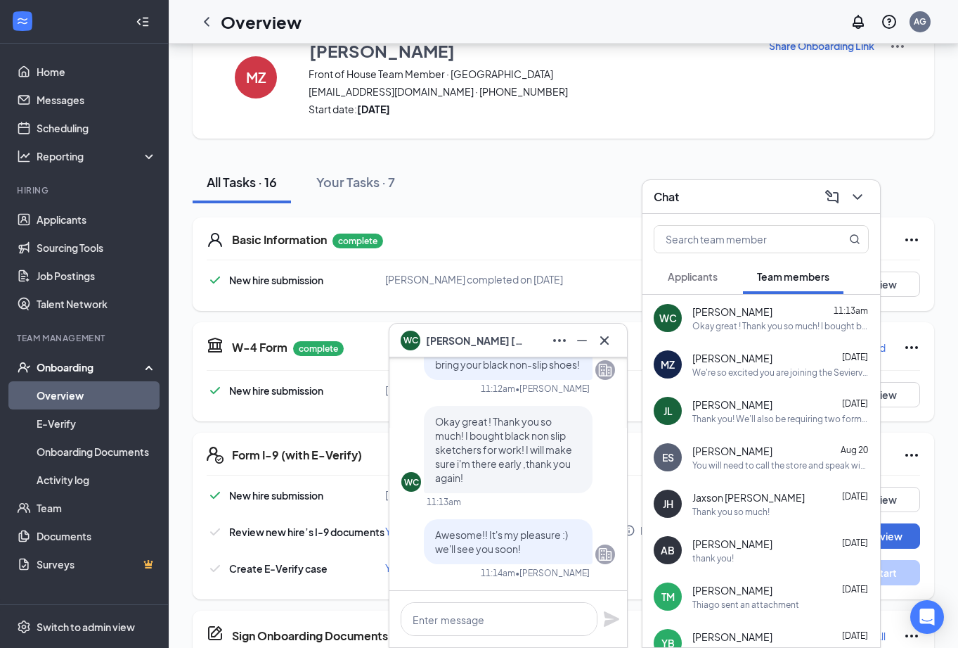
click at [608, 350] on button at bounding box center [604, 340] width 22 height 22
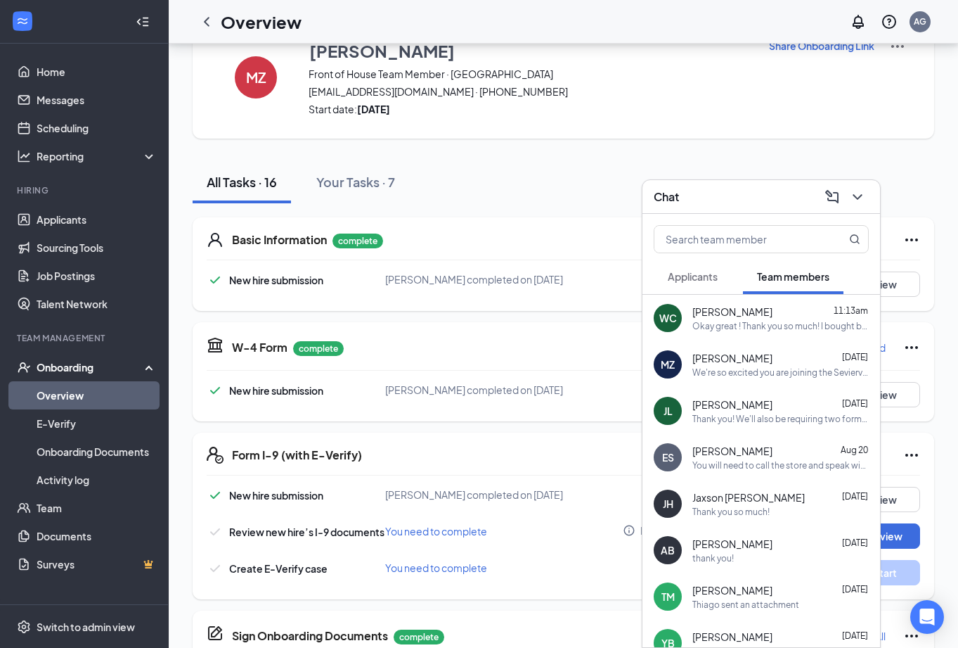
click at [865, 191] on icon "ChevronDown" at bounding box center [857, 196] width 17 height 17
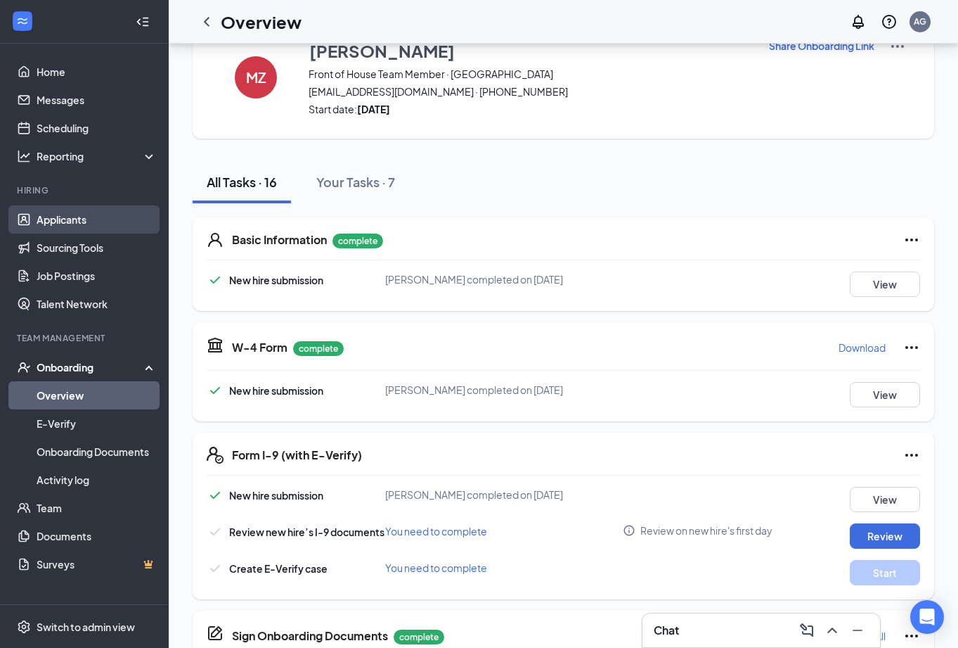
click at [84, 211] on link "Applicants" at bounding box center [97, 219] width 120 height 28
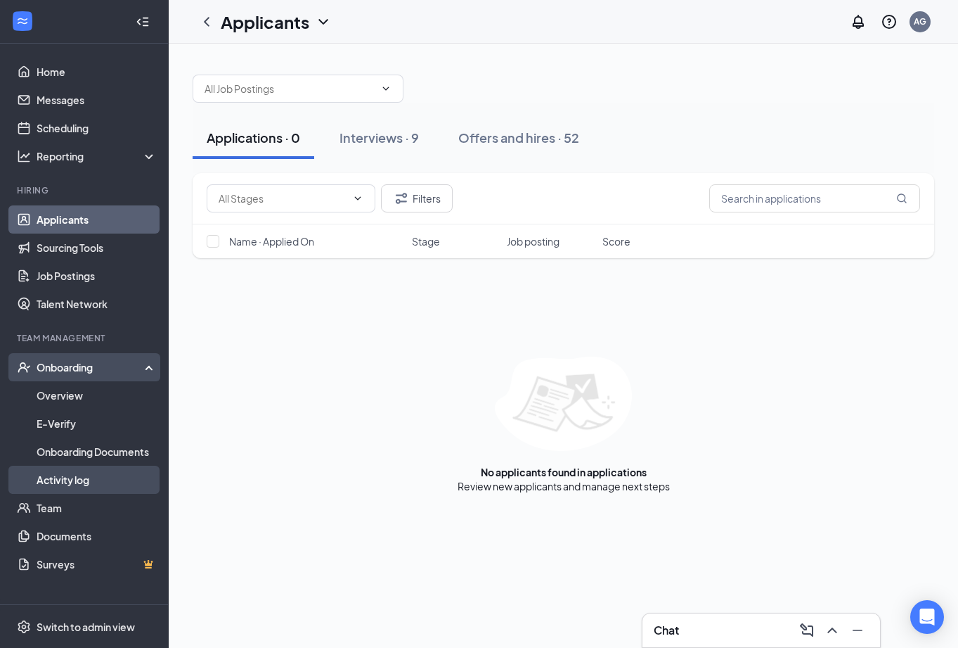
click at [76, 475] on link "Activity log" at bounding box center [97, 479] width 120 height 28
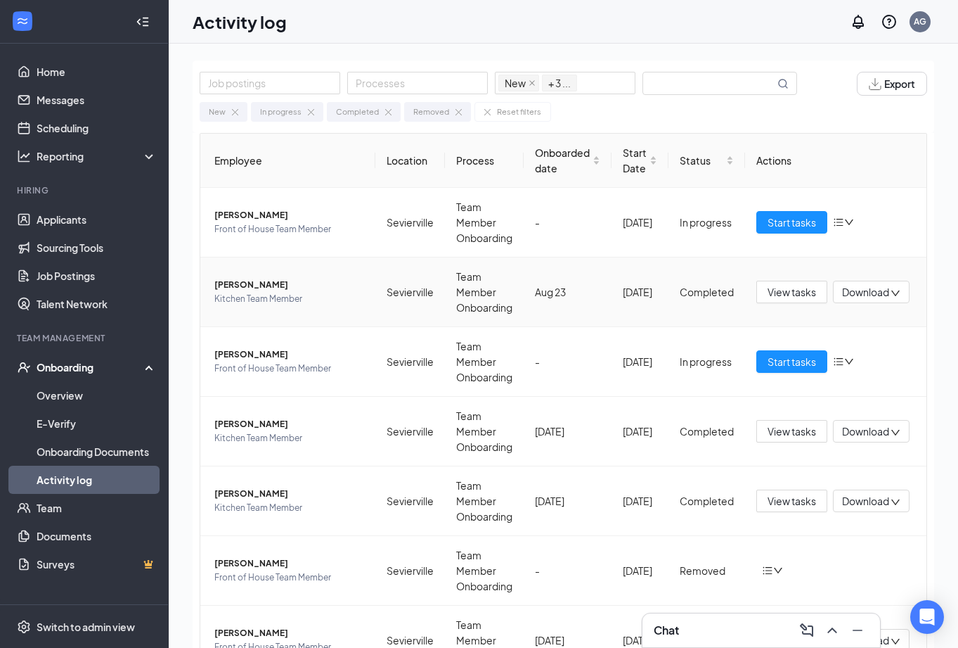
click at [258, 276] on td "[PERSON_NAME] Kitchen Team Member" at bounding box center [287, 292] width 175 height 70
click at [257, 285] on span "[PERSON_NAME]" at bounding box center [289, 285] width 150 height 14
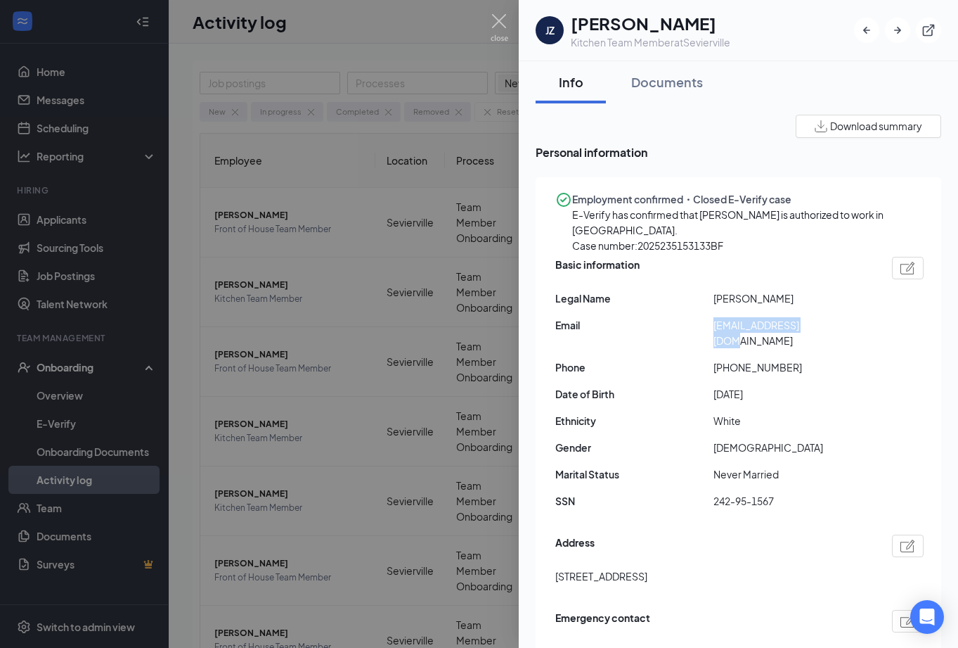
drag, startPoint x: 824, startPoint y: 352, endPoint x: 706, endPoint y: 352, distance: 118.1
click at [706, 348] on div "Email [EMAIL_ADDRESS][DOMAIN_NAME]" at bounding box center [739, 332] width 368 height 31
copy div "[EMAIL_ADDRESS][DOMAIN_NAME]"
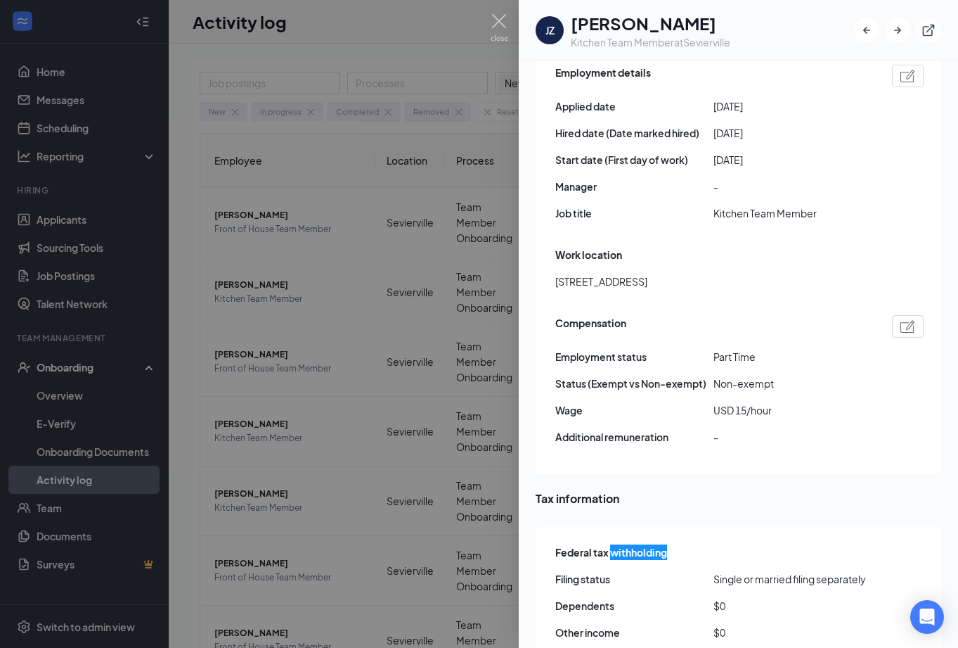
scroll to position [602, 0]
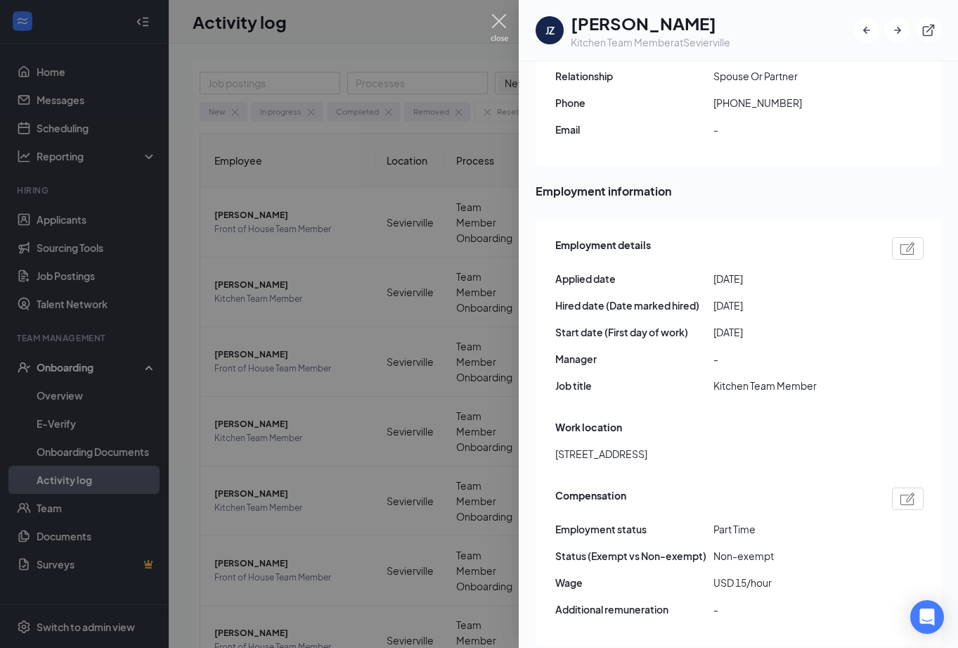
click at [508, 30] on div at bounding box center [479, 324] width 958 height 648
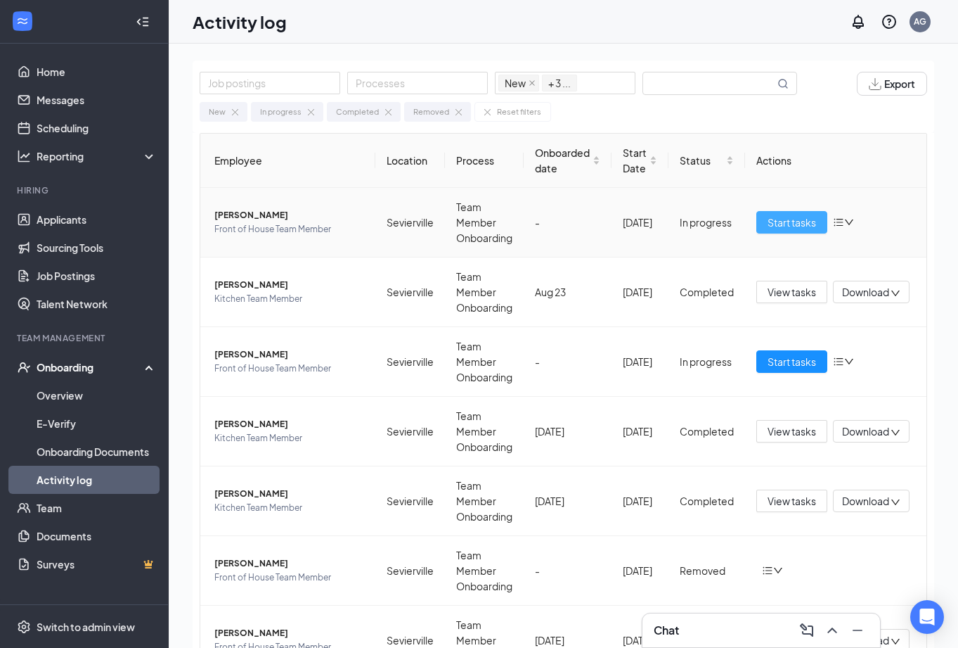
click at [811, 226] on span "Start tasks" at bounding box center [792, 221] width 49 height 15
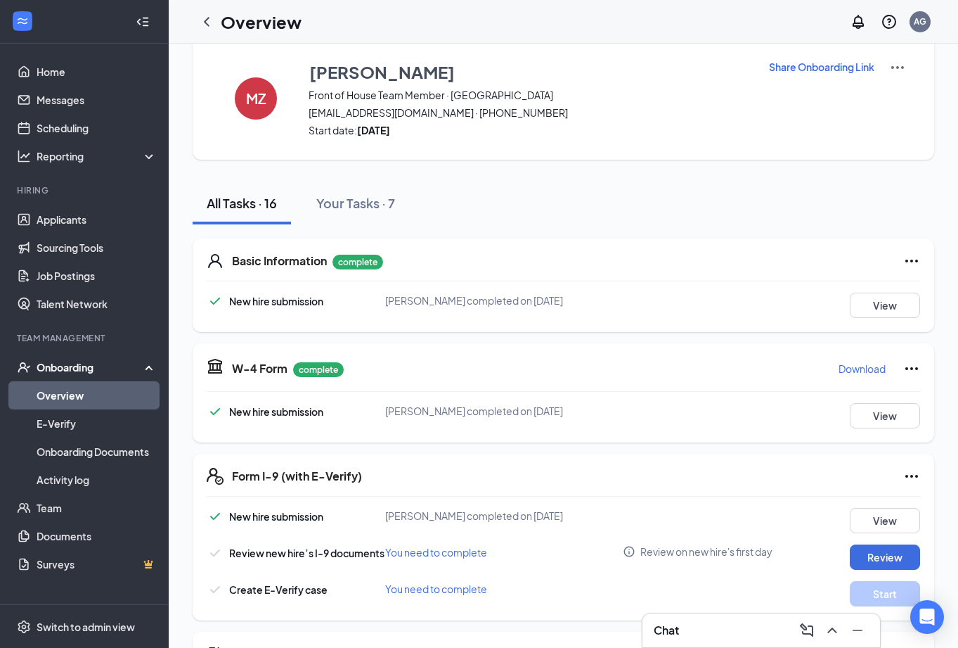
scroll to position [31, 0]
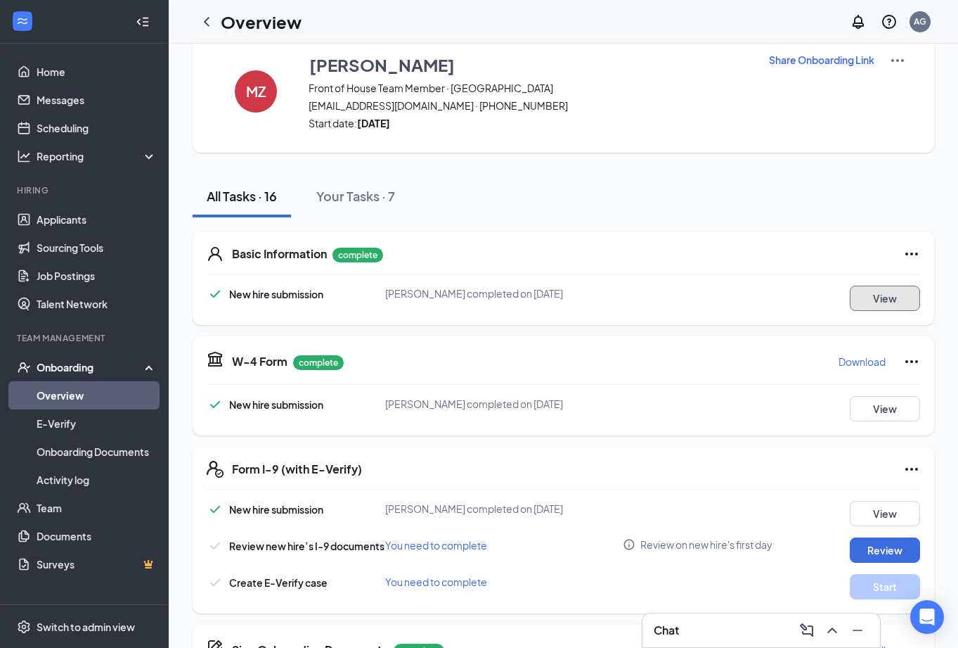
click at [888, 297] on button "View" at bounding box center [885, 297] width 70 height 25
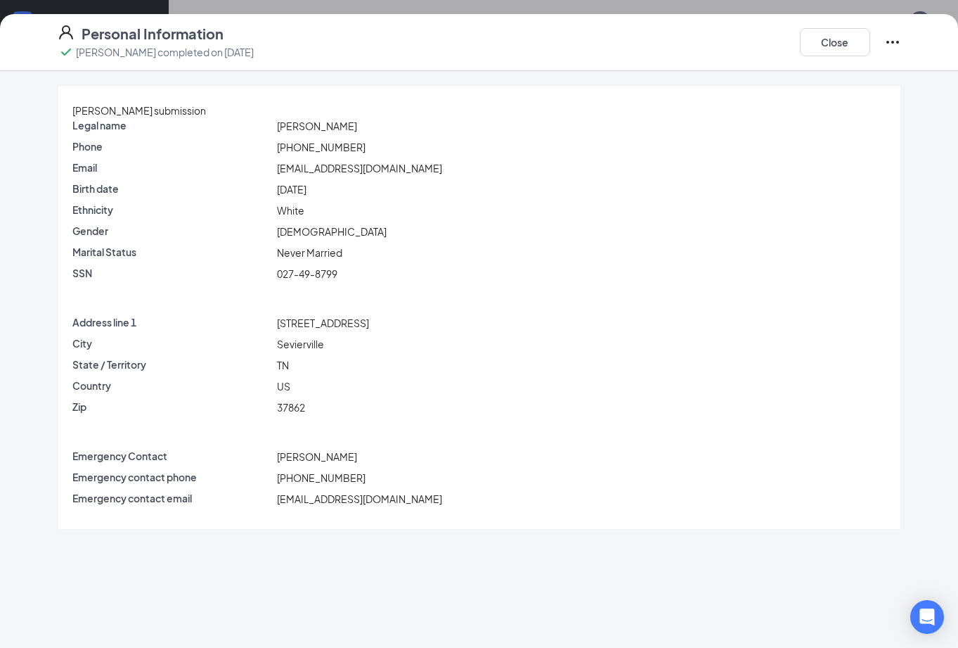
scroll to position [0, 0]
